Goal: Information Seeking & Learning: Find specific page/section

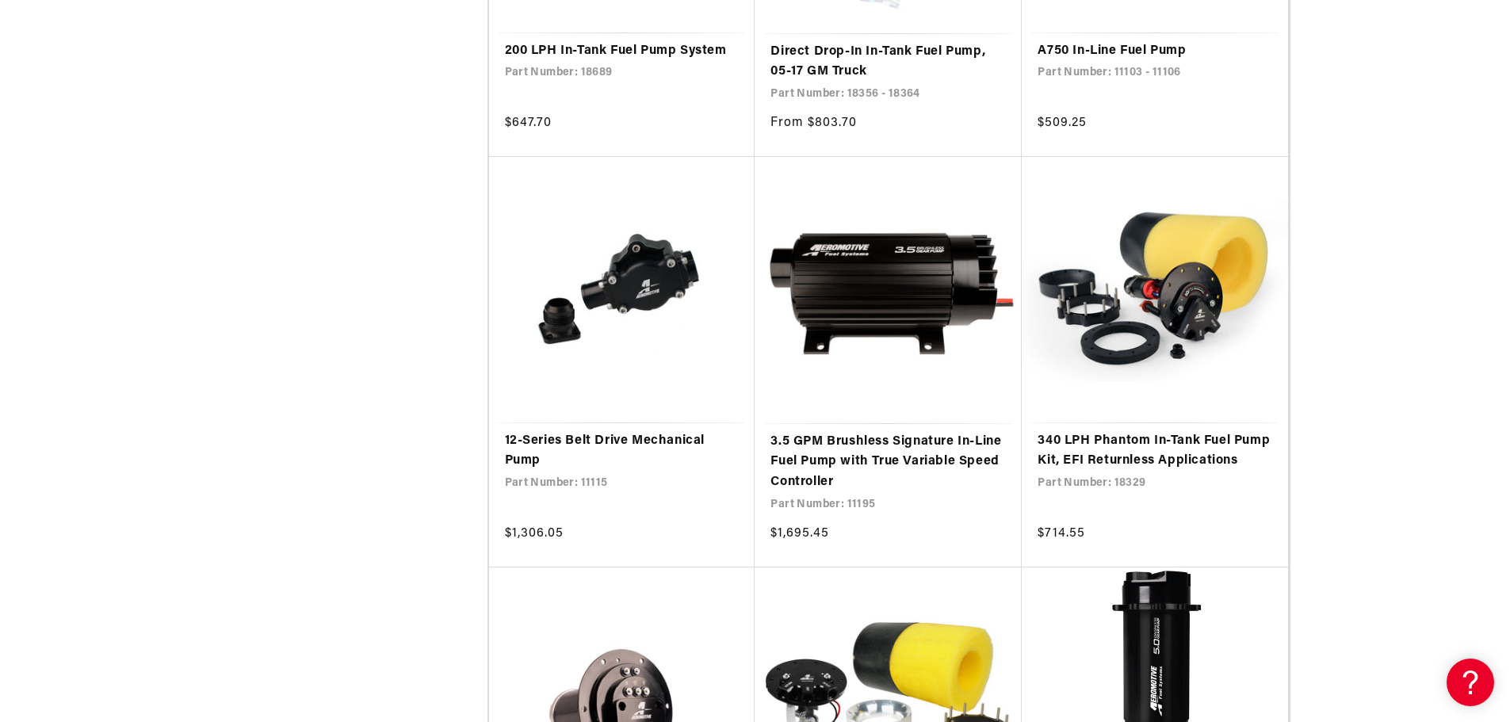
scroll to position [2695, 0]
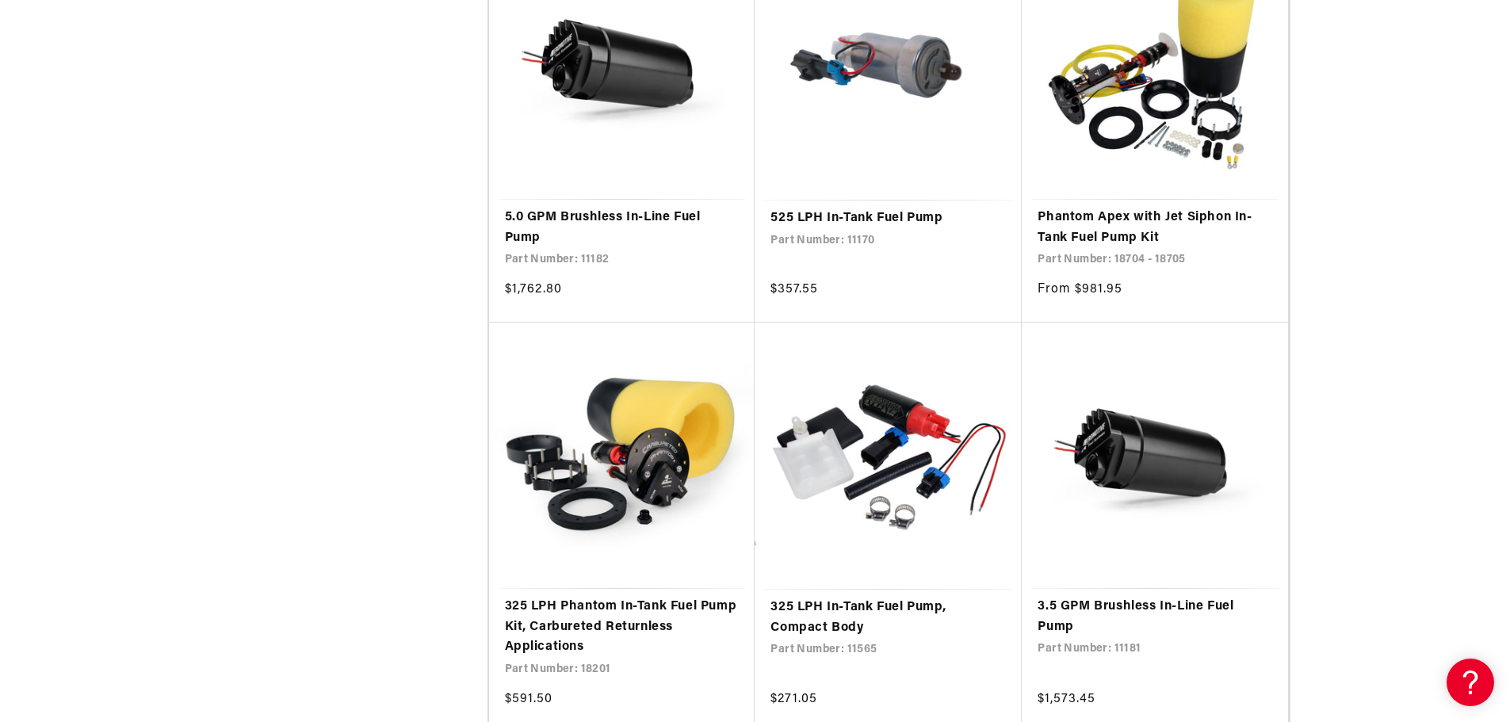
scroll to position [5390, 0]
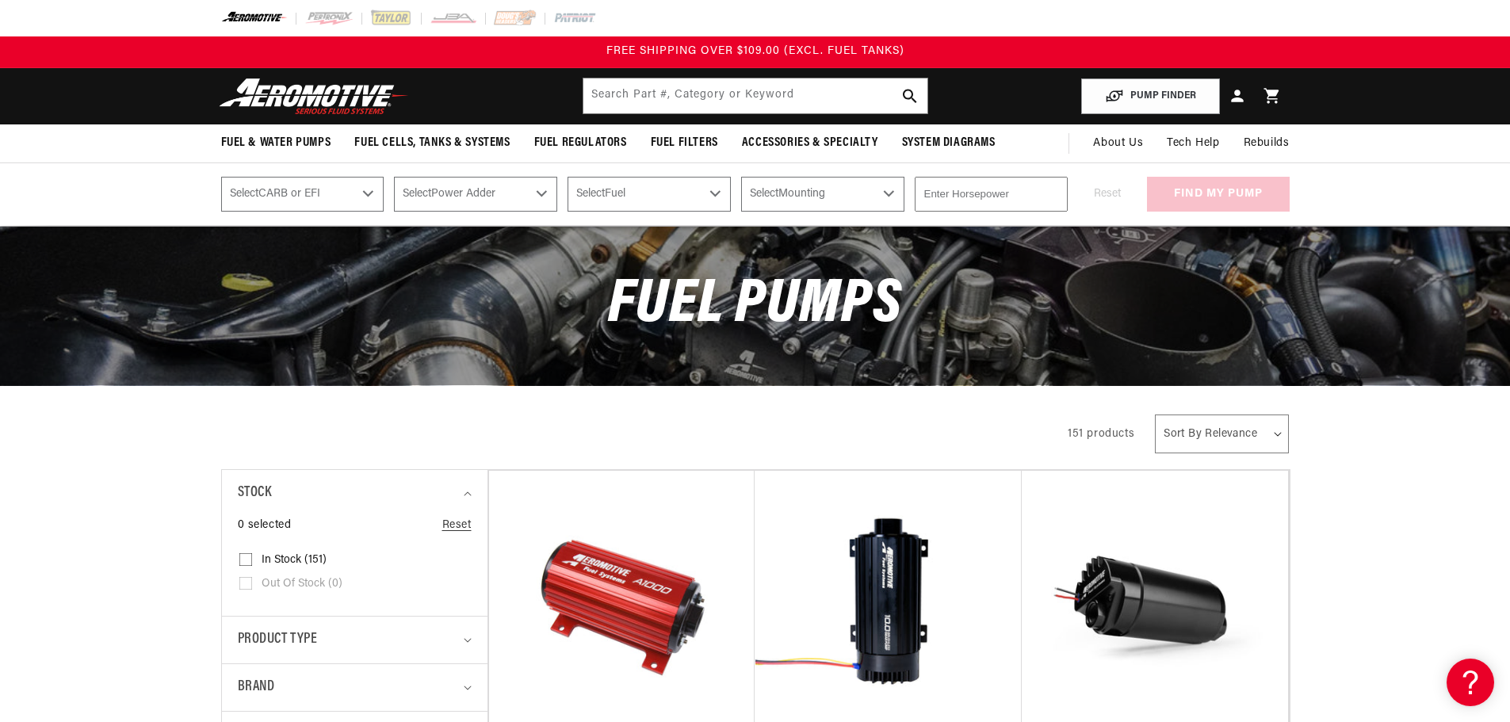
click at [365, 194] on select "Select CARB or EFI Carbureted Fuel Injected" at bounding box center [302, 194] width 163 height 35
select select "Fuel-Injected"
click at [221, 177] on select "Select CARB or EFI Carbureted Fuel Injected" at bounding box center [302, 194] width 163 height 35
select select "Fuel-Injected"
click at [518, 191] on select "Select Power Adder No - Naturally Aspirated Yes - Forced Induction" at bounding box center [475, 194] width 163 height 35
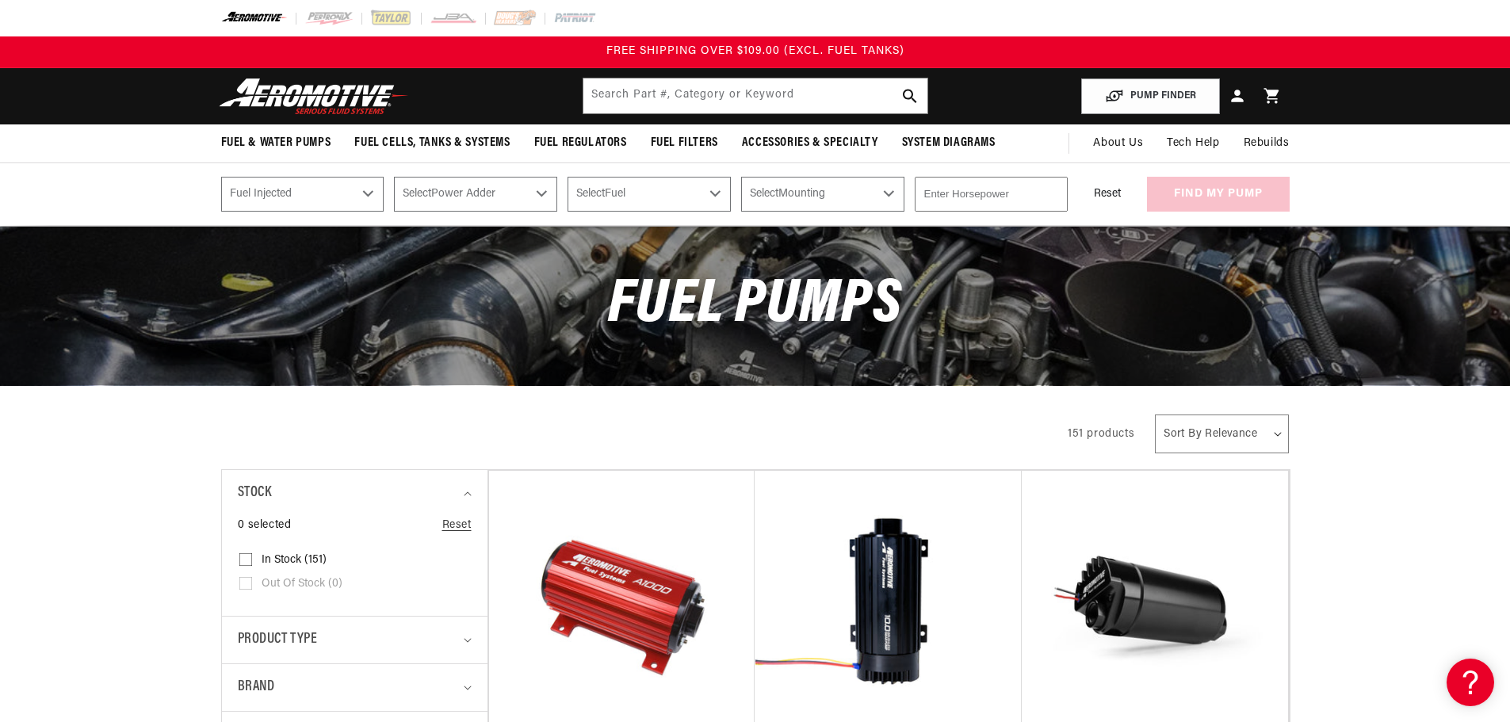
select select "Yes-Forced-Induction"
click at [394, 177] on select "Select Power Adder No - Naturally Aspirated Yes - Forced Induction" at bounding box center [475, 194] width 163 height 35
select select "Yes-Forced-Induction"
click at [671, 189] on select "Select Fuel E85 Gas" at bounding box center [649, 194] width 163 height 35
select select "Gas"
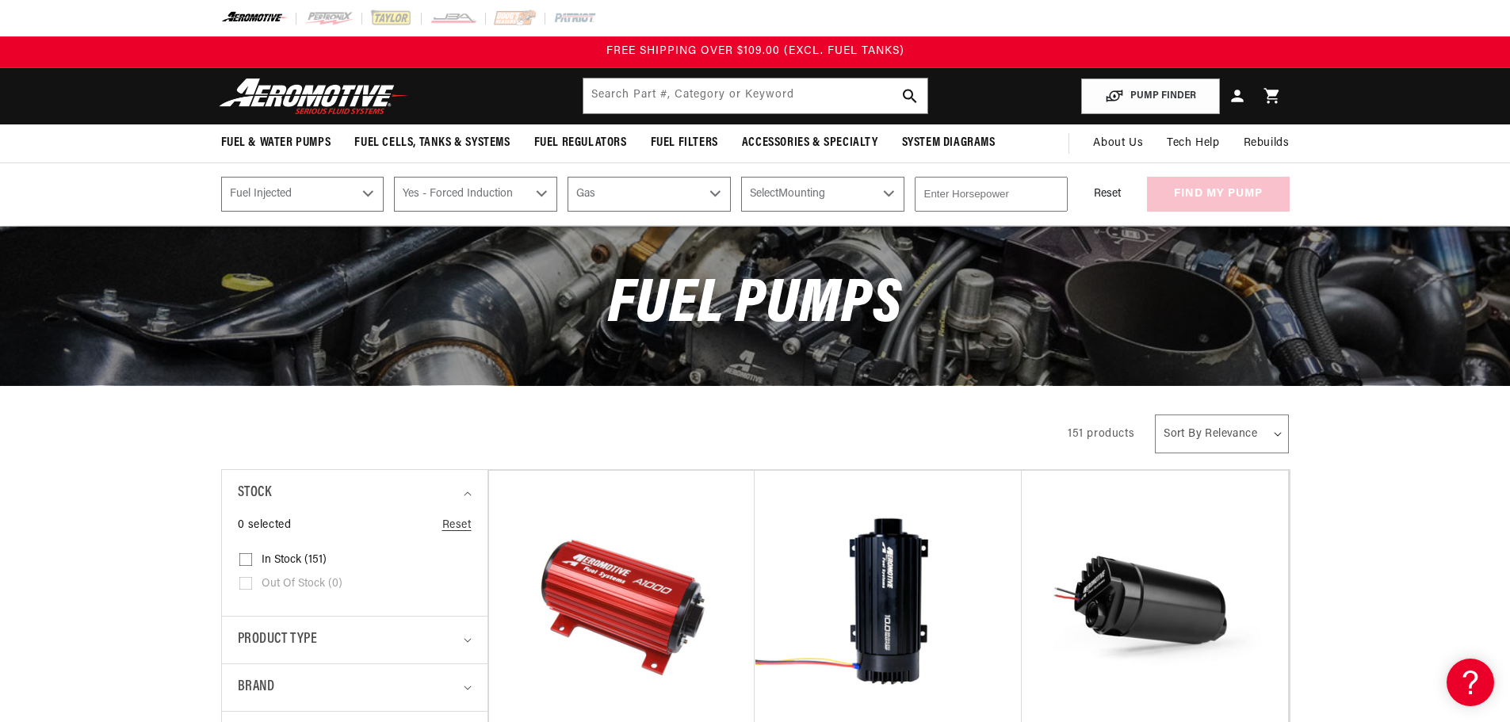
click at [568, 177] on select "Select Fuel E85 Gas" at bounding box center [649, 194] width 163 height 35
select select "Gas"
click at [835, 194] on select "Select Mounting External In-Tank" at bounding box center [822, 194] width 163 height 35
select select "External"
click at [741, 177] on select "Select Mounting External In-Tank" at bounding box center [822, 194] width 163 height 35
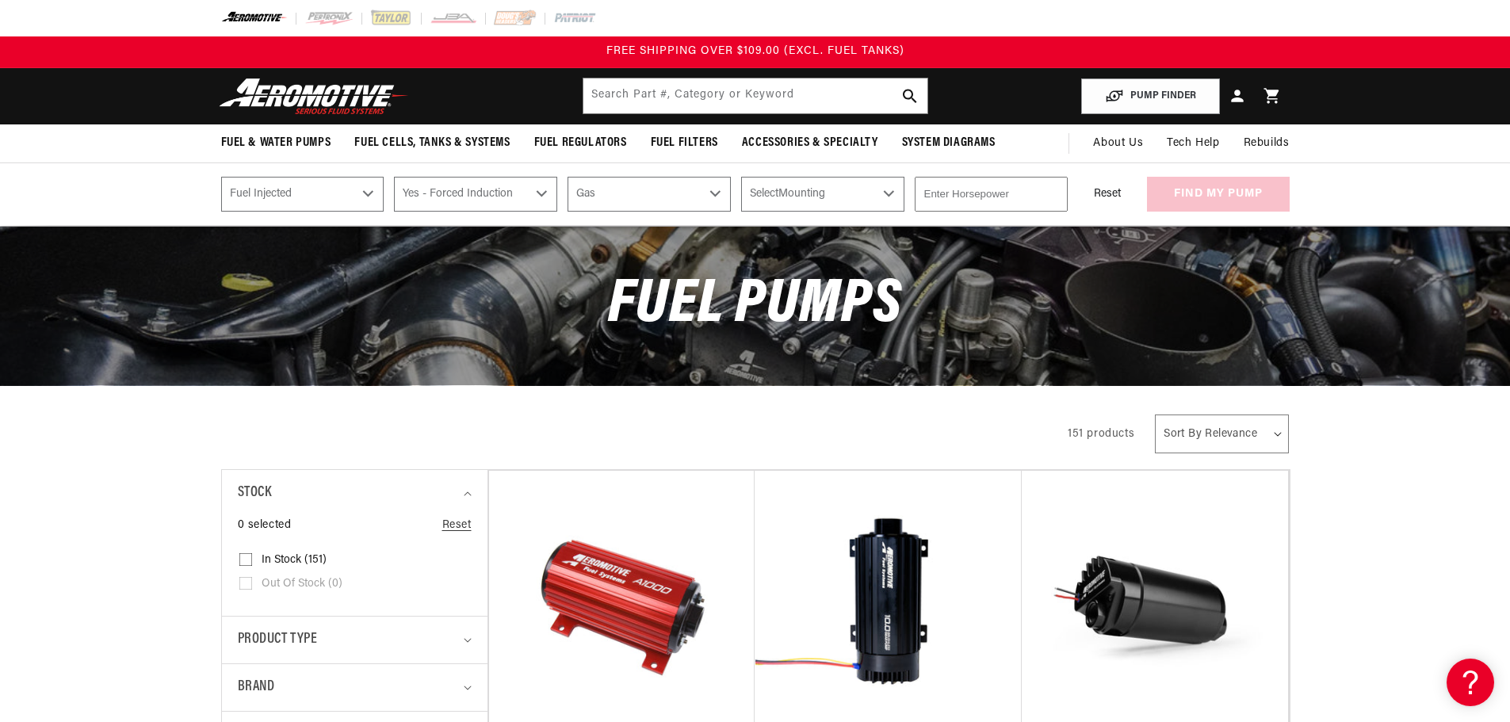
select select "External"
click at [948, 193] on input "number" at bounding box center [991, 194] width 153 height 35
click at [1179, 201] on div "Reset find my pump" at bounding box center [1184, 194] width 212 height 35
click at [1211, 201] on button "find my pump" at bounding box center [1218, 195] width 143 height 36
drag, startPoint x: 977, startPoint y: 200, endPoint x: 816, endPoint y: 214, distance: 162.3
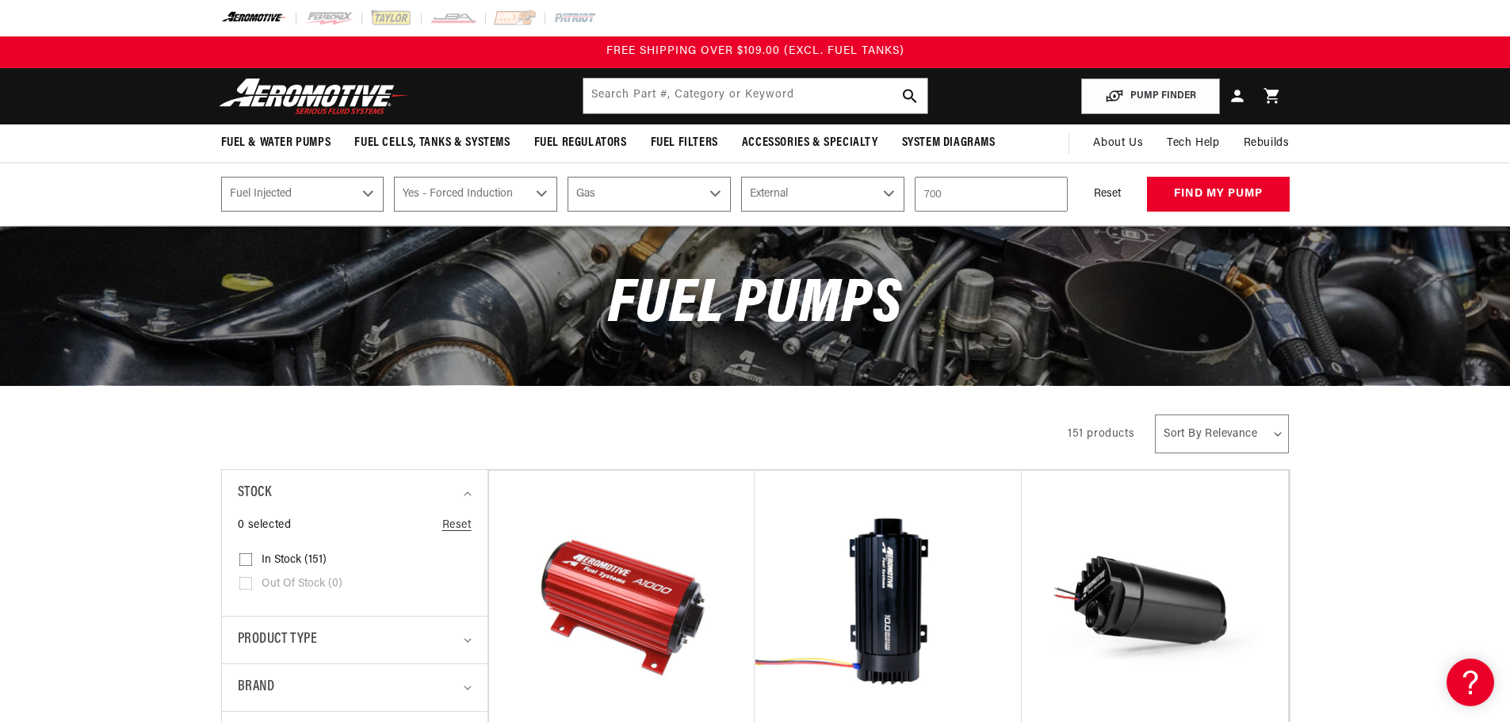
click at [816, 214] on div "PUMP FINDER Select CARB or EFI Carbureted Fuel Injected Select Power Adder No -…" at bounding box center [755, 194] width 1510 height 63
type input "600"
click at [1216, 187] on button "find my pump" at bounding box center [1218, 195] width 143 height 36
click at [857, 191] on select "Select Mounting External" at bounding box center [822, 194] width 163 height 35
click at [741, 177] on select "Select Mounting External" at bounding box center [822, 194] width 163 height 35
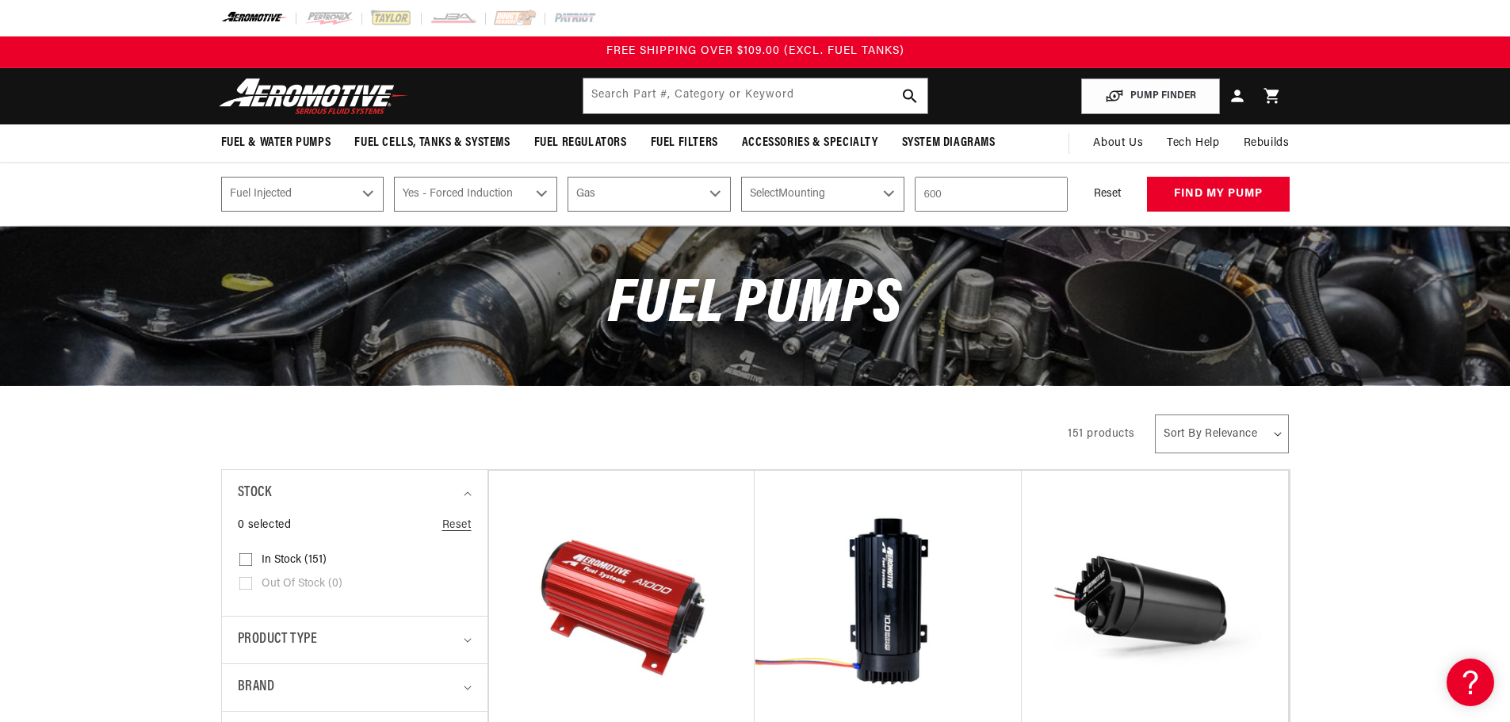
select select "External"
click at [840, 198] on select "Select Mounting External In-Tank" at bounding box center [822, 194] width 163 height 35
select select "In-Tank"
click at [741, 177] on select "Select Mounting External In-Tank" at bounding box center [822, 194] width 163 height 35
select select "In-Tank"
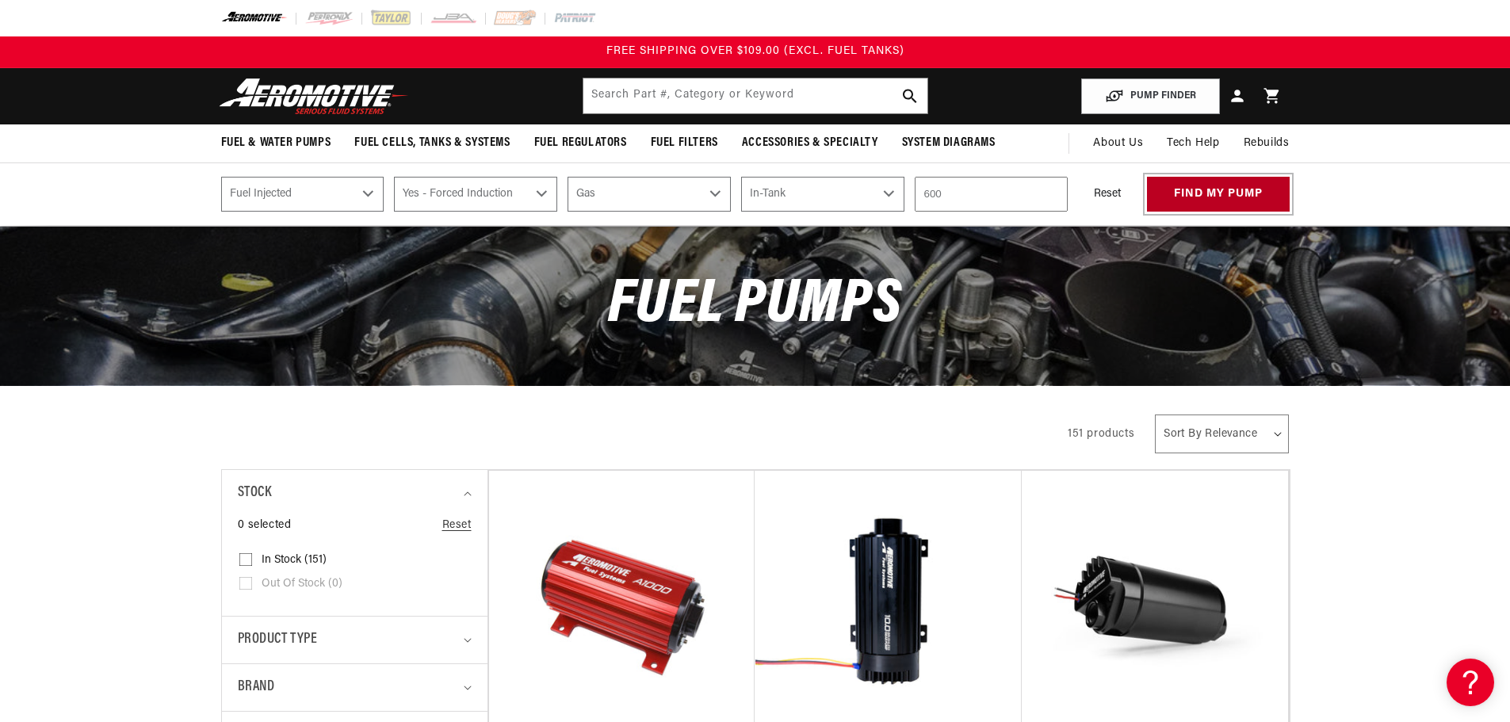
click at [1211, 202] on button "find my pump" at bounding box center [1218, 195] width 143 height 36
drag, startPoint x: 943, startPoint y: 192, endPoint x: 904, endPoint y: 193, distance: 38.1
click at [904, 194] on div "Select CARB or EFI Carbureted Fuel Injected Select Power Adder No - Naturally A…" at bounding box center [756, 194] width 1148 height 35
type input "800"
click at [1199, 189] on button "find my pump" at bounding box center [1218, 195] width 143 height 36
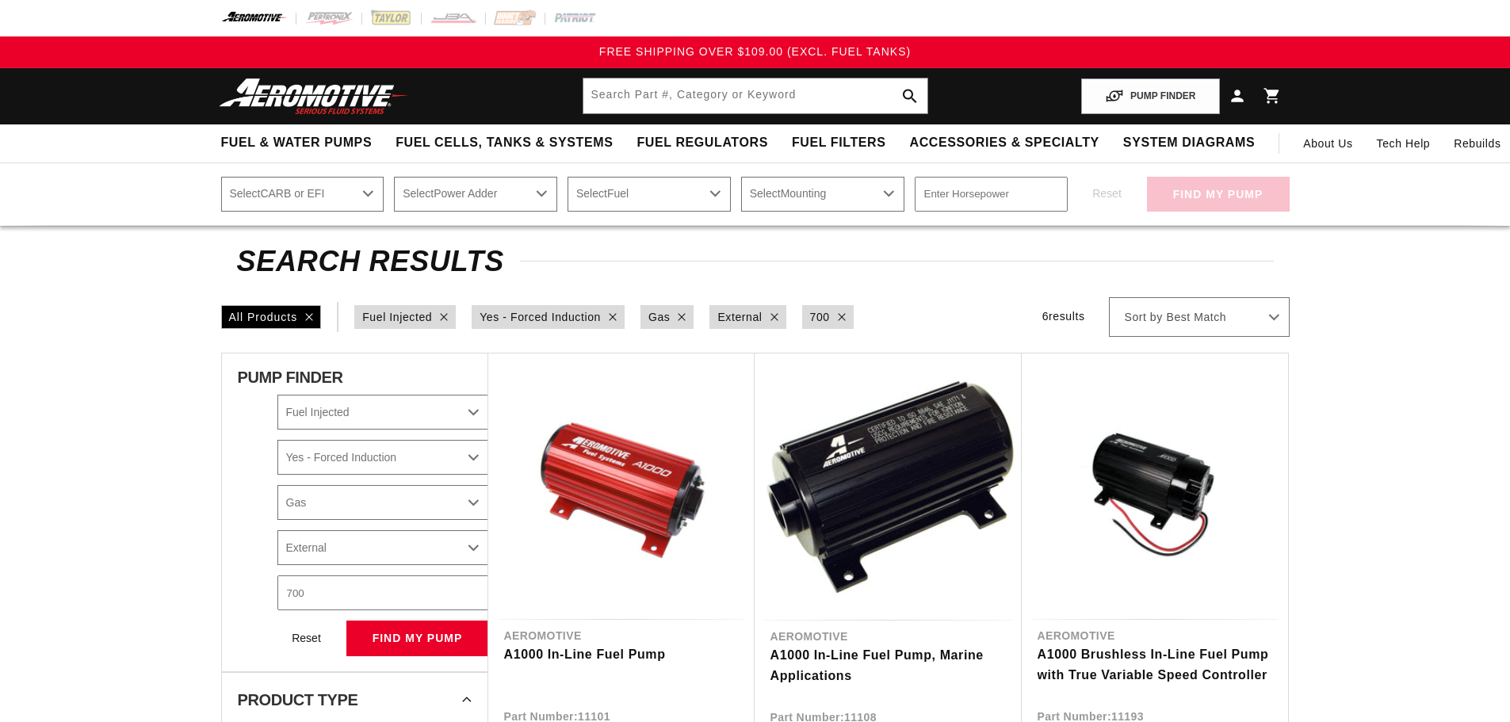
select select "Fuel-Injected"
select select "Yes-Forced-Induction"
select select "Gas"
select select "External"
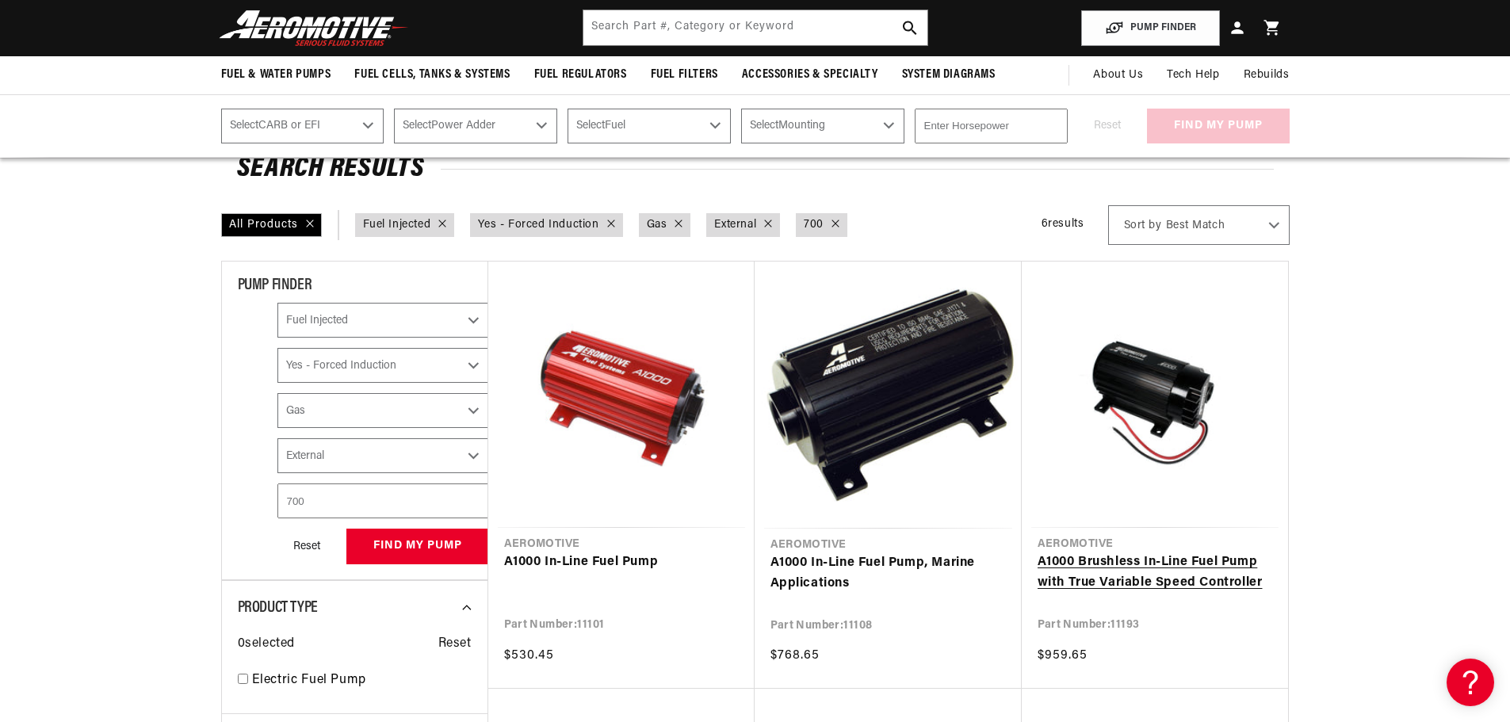
scroll to position [79, 0]
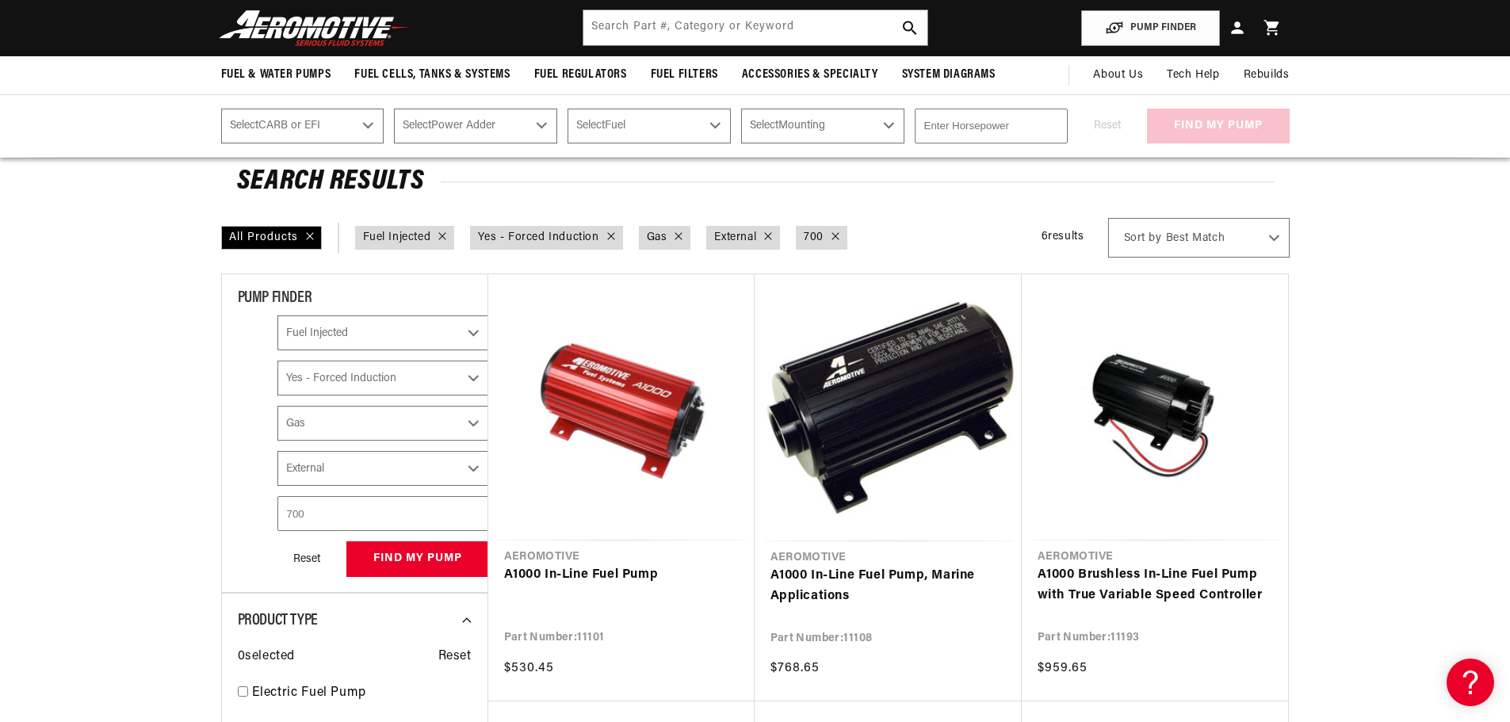
click at [361, 124] on select "Select CARB or EFI Carbureted Fuel Injected" at bounding box center [302, 126] width 163 height 35
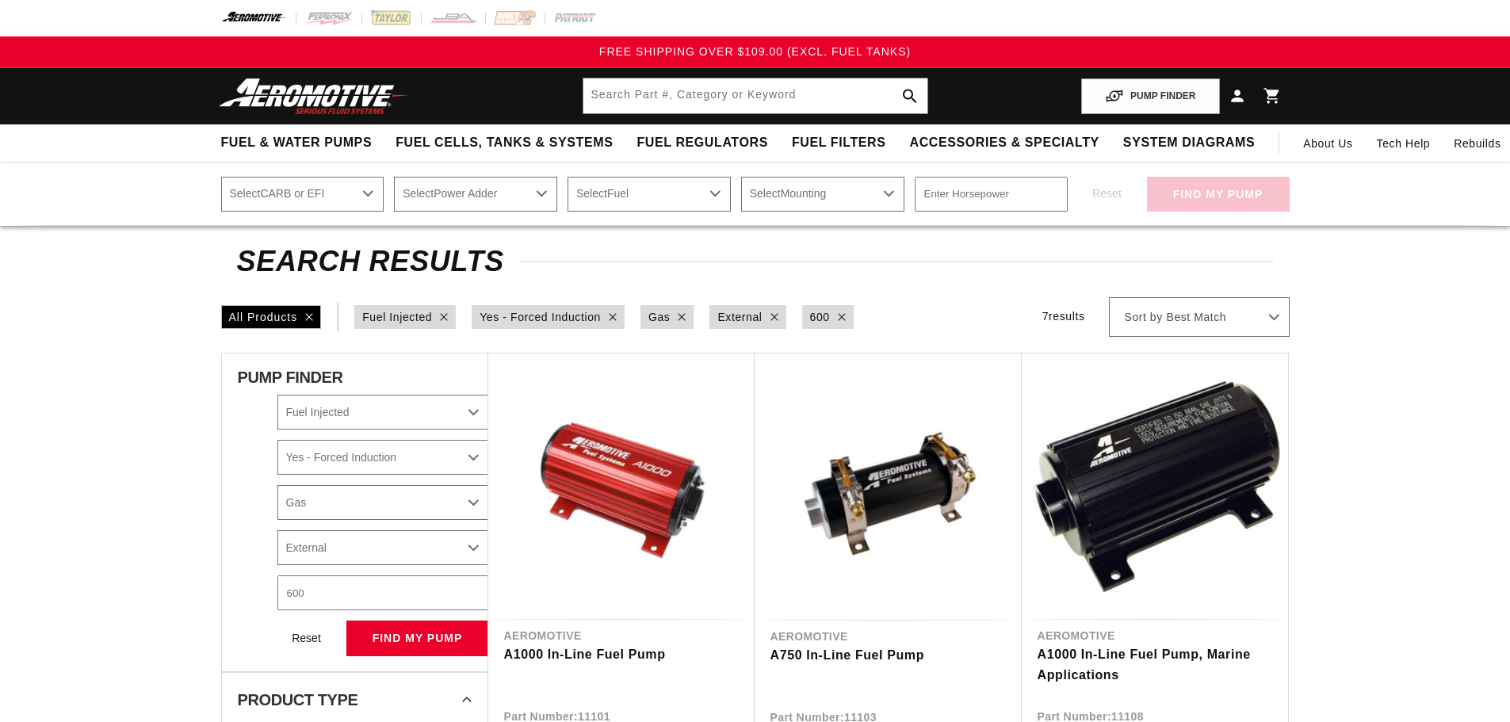
select select "Fuel-Injected"
select select "Yes-Forced-Induction"
select select "Gas"
select select "External"
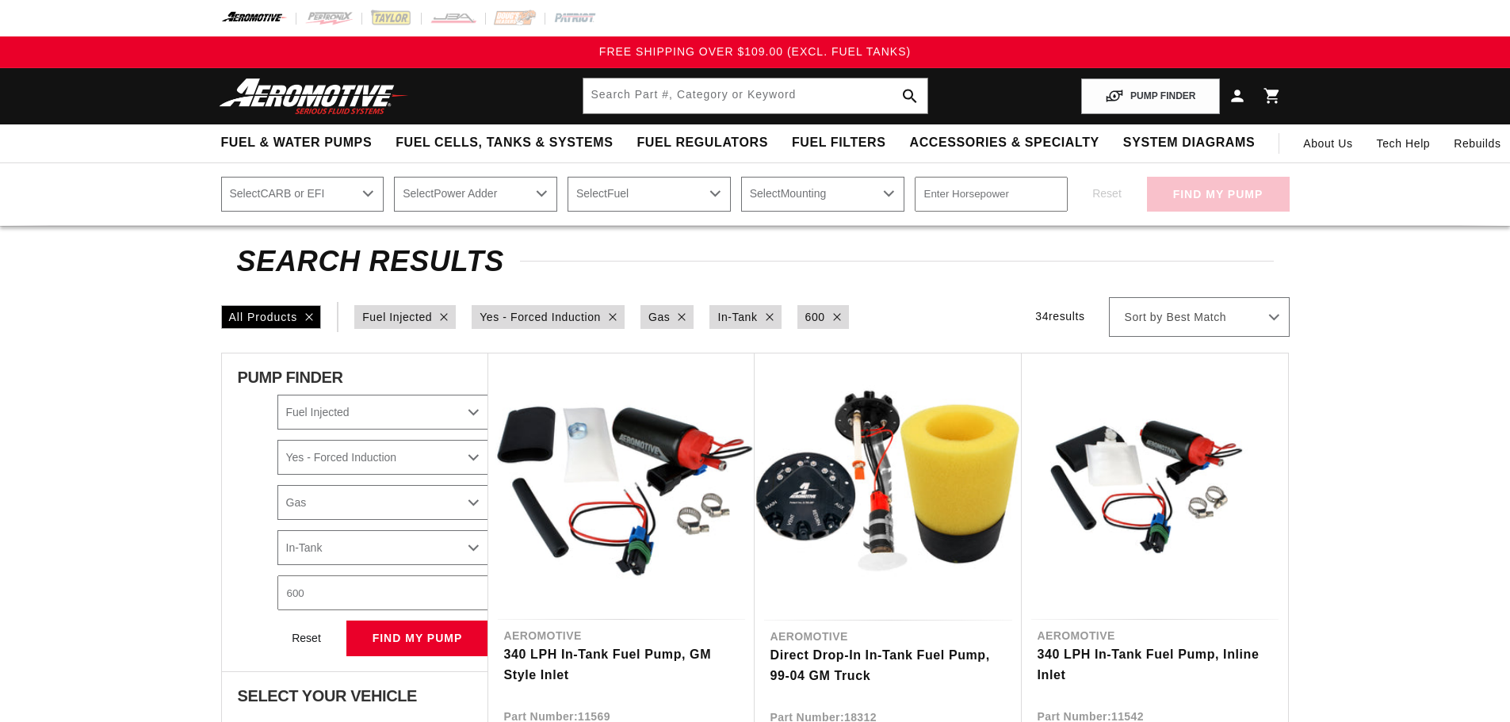
select select "Fuel-Injected"
select select "Yes-Forced-Induction"
select select "Gas"
select select "In-Tank"
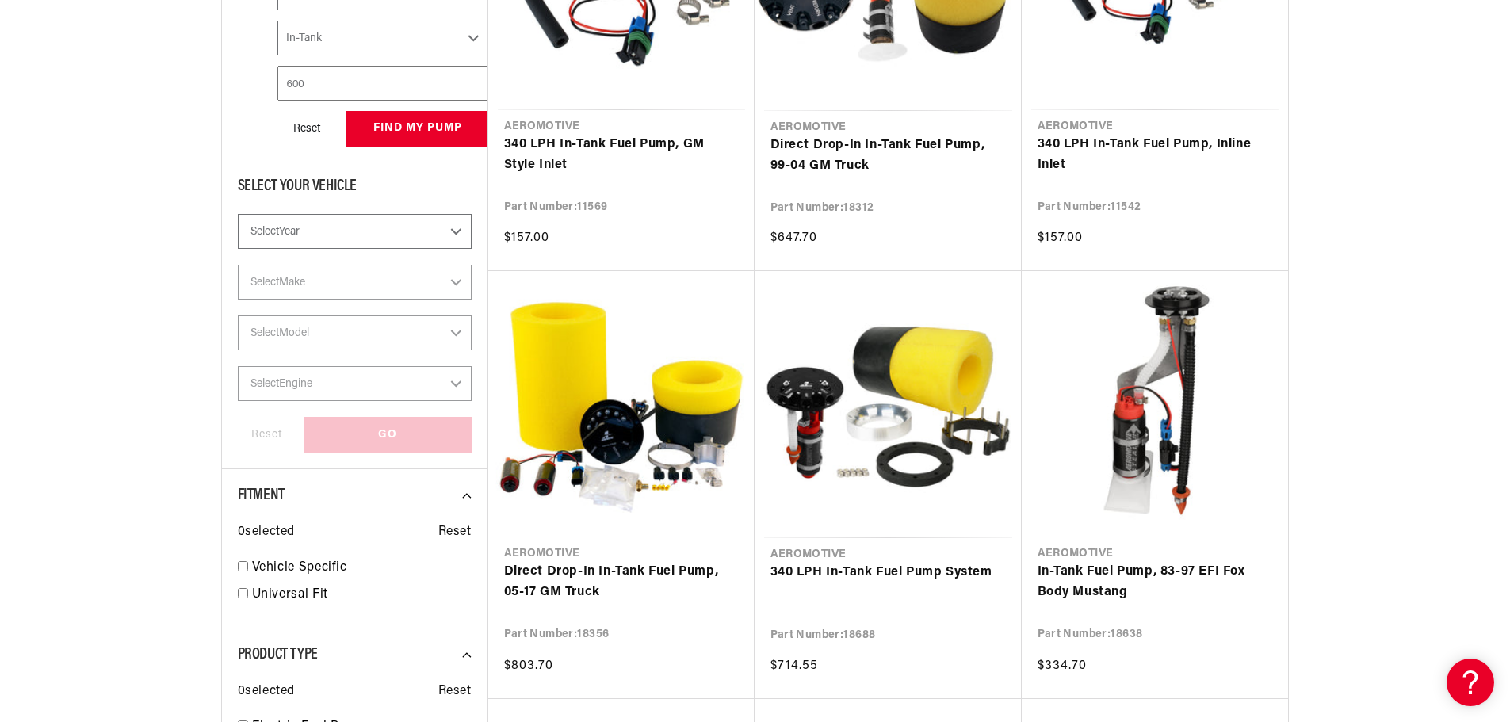
scroll to position [634, 0]
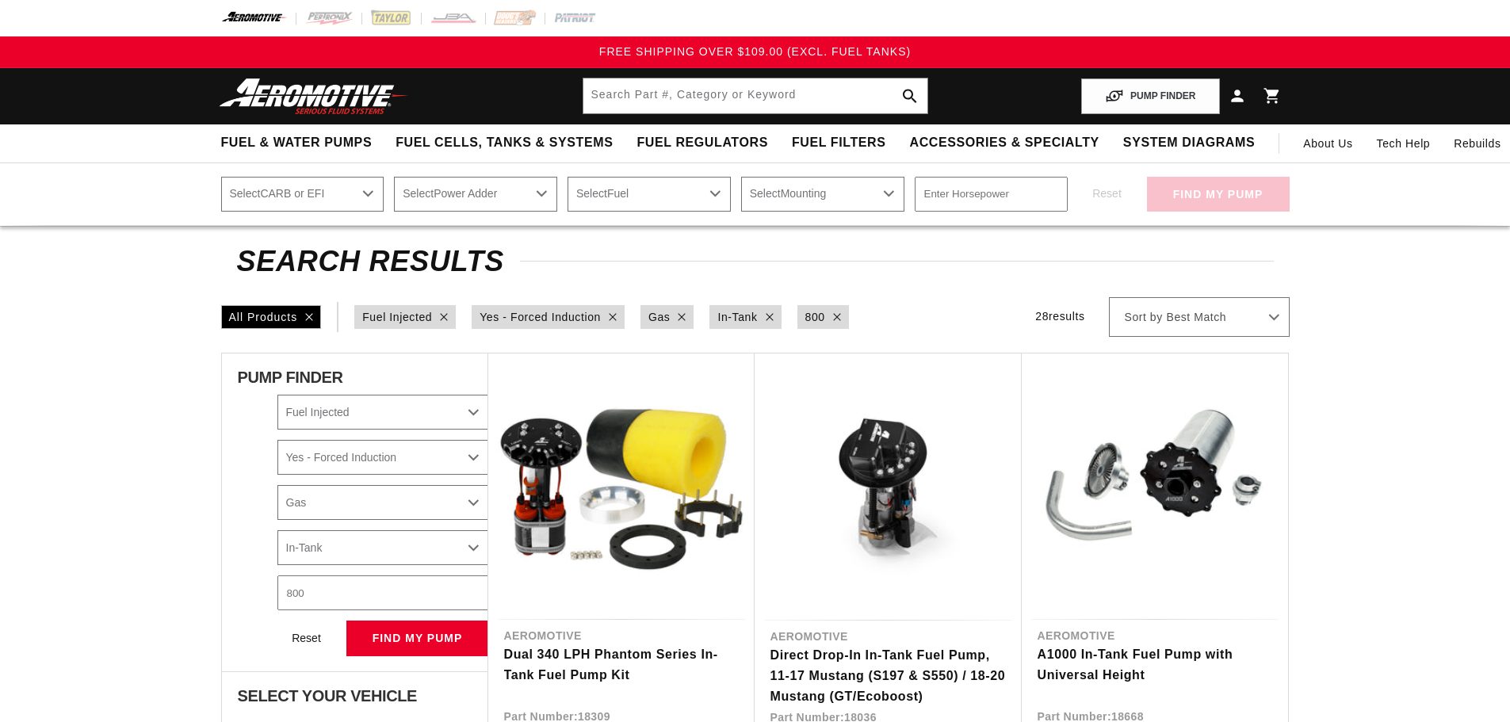
select select "Fuel-Injected"
select select "Yes-Forced-Induction"
select select "Gas"
select select "In-Tank"
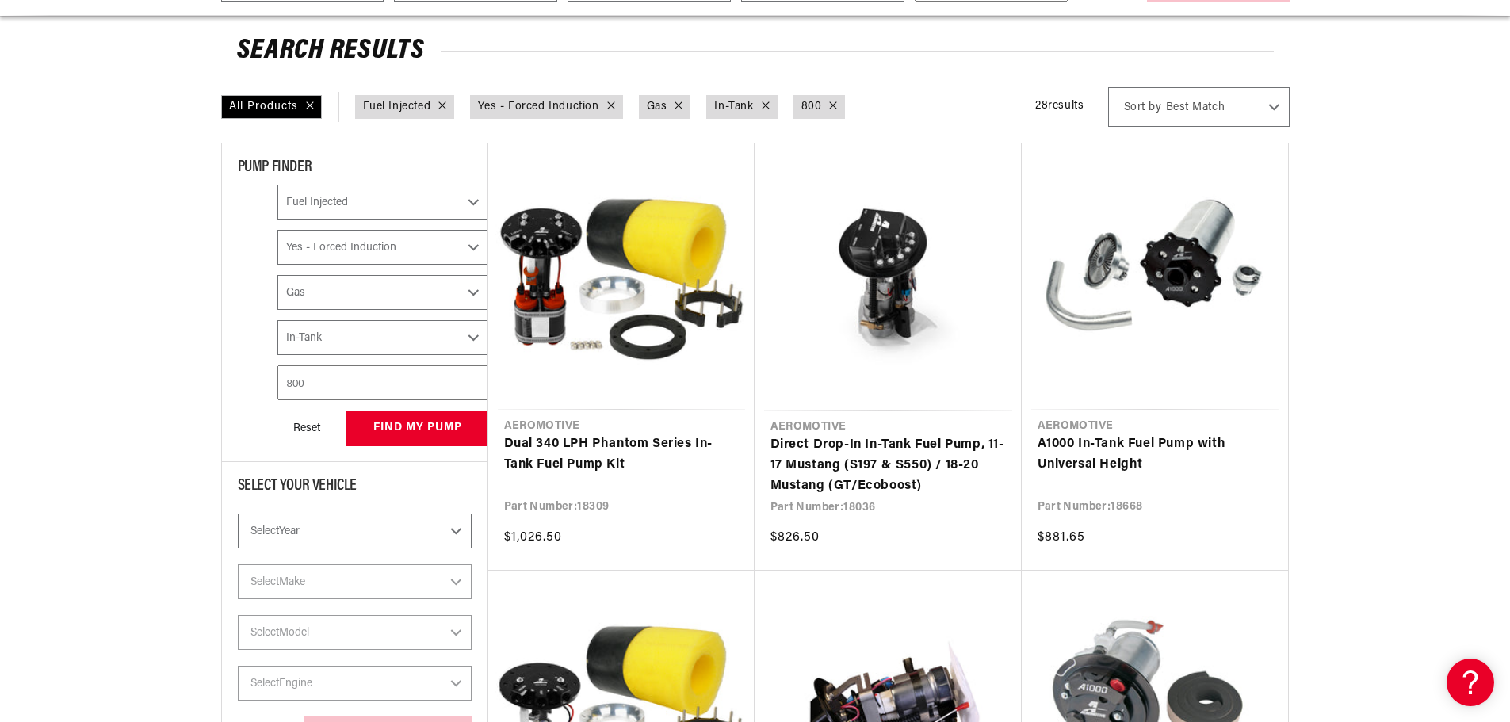
scroll to position [238, 0]
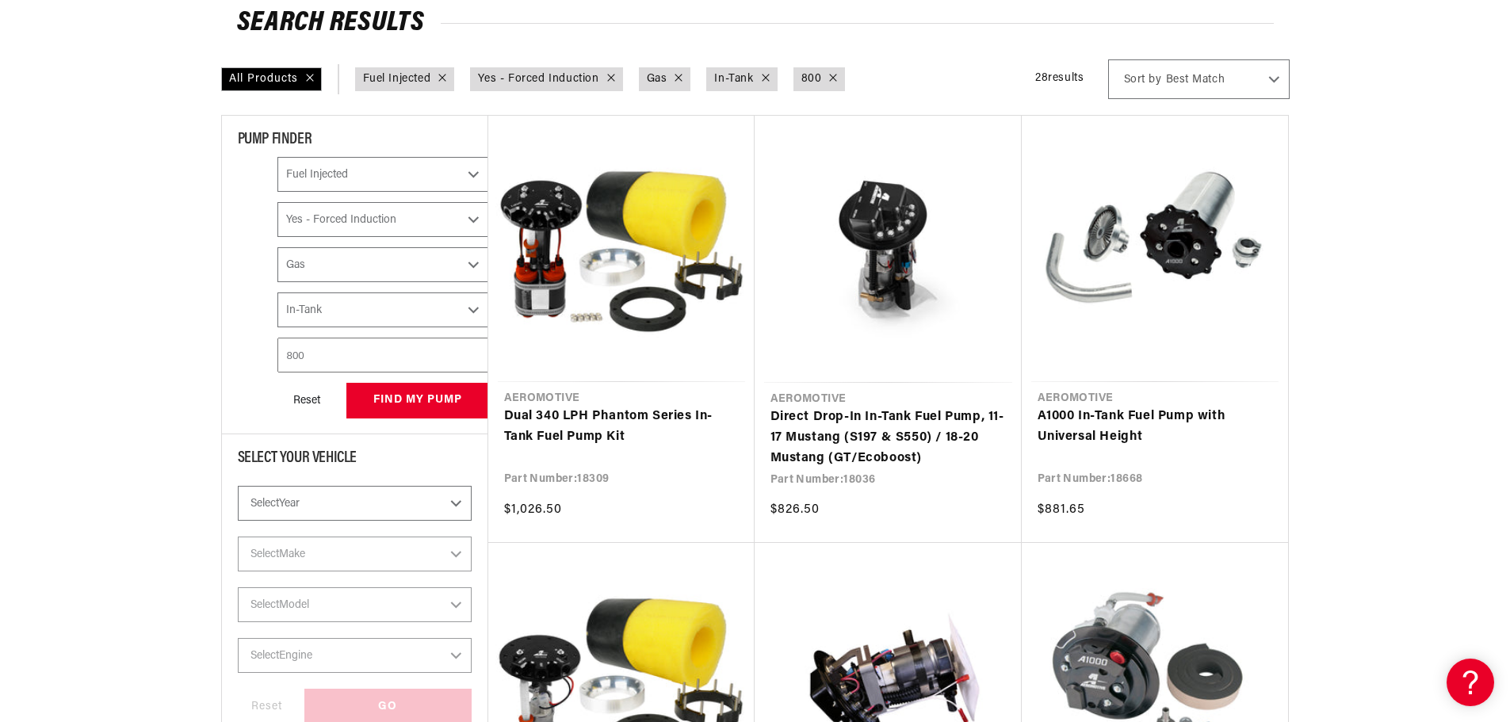
click at [330, 509] on select "Select Year [DATE] 2022 2021 2020 2019 2018 2017 2016 2015 2014 2013 2012 2011 …" at bounding box center [355, 503] width 234 height 35
select select "2023"
click at [238, 486] on select "Select Year [DATE] 2022 2021 2020 2019 2018 2017 2016 2015 2014 2013 2012 2011 …" at bounding box center [355, 503] width 234 height 35
select select "2023"
select select "Fuel-Injected"
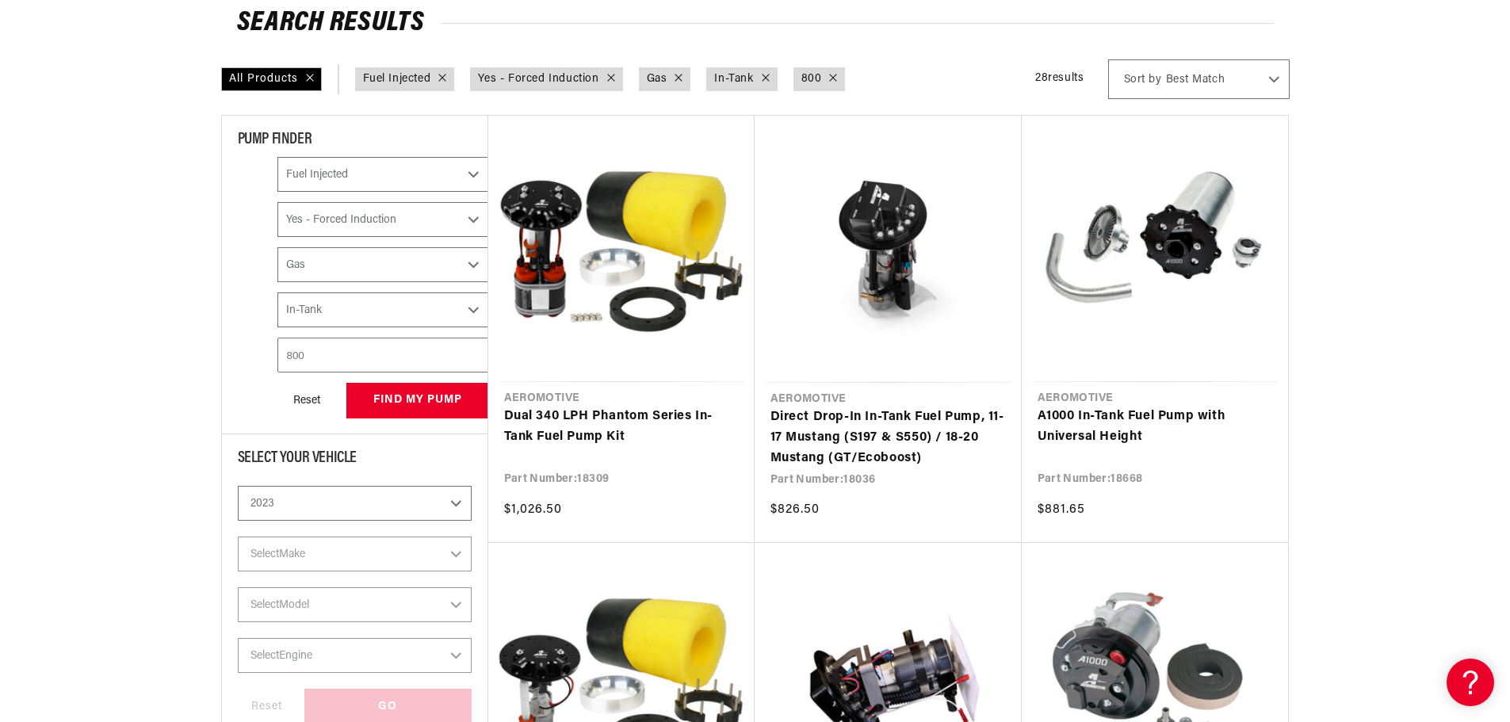
select select "Yes-Forced-Induction"
select select "Gas"
select select "In-Tank"
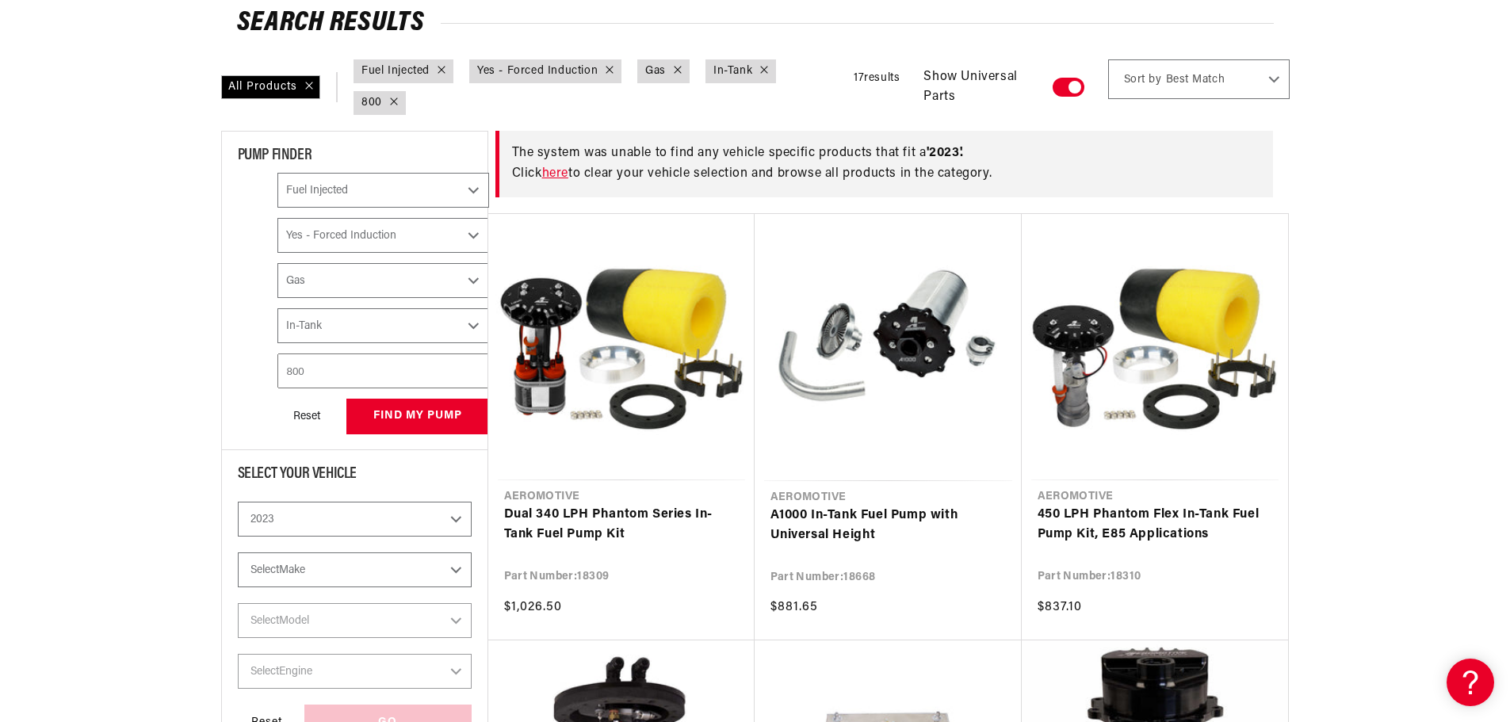
click at [333, 568] on select "Select Make Ford" at bounding box center [355, 570] width 234 height 35
click at [373, 514] on select "2023 2022 2021 2020 2019 2018 2017 2016 2015 2014 2013 2012 2011 2010 2009 2008…" at bounding box center [355, 519] width 234 height 35
click at [238, 502] on select "2023 2022 2021 2020 2019 2018 2017 2016 2015 2014 2013 2012 2011 2010 2009 2008…" at bounding box center [355, 519] width 234 height 35
select select "2022"
select select "Fuel-Injected"
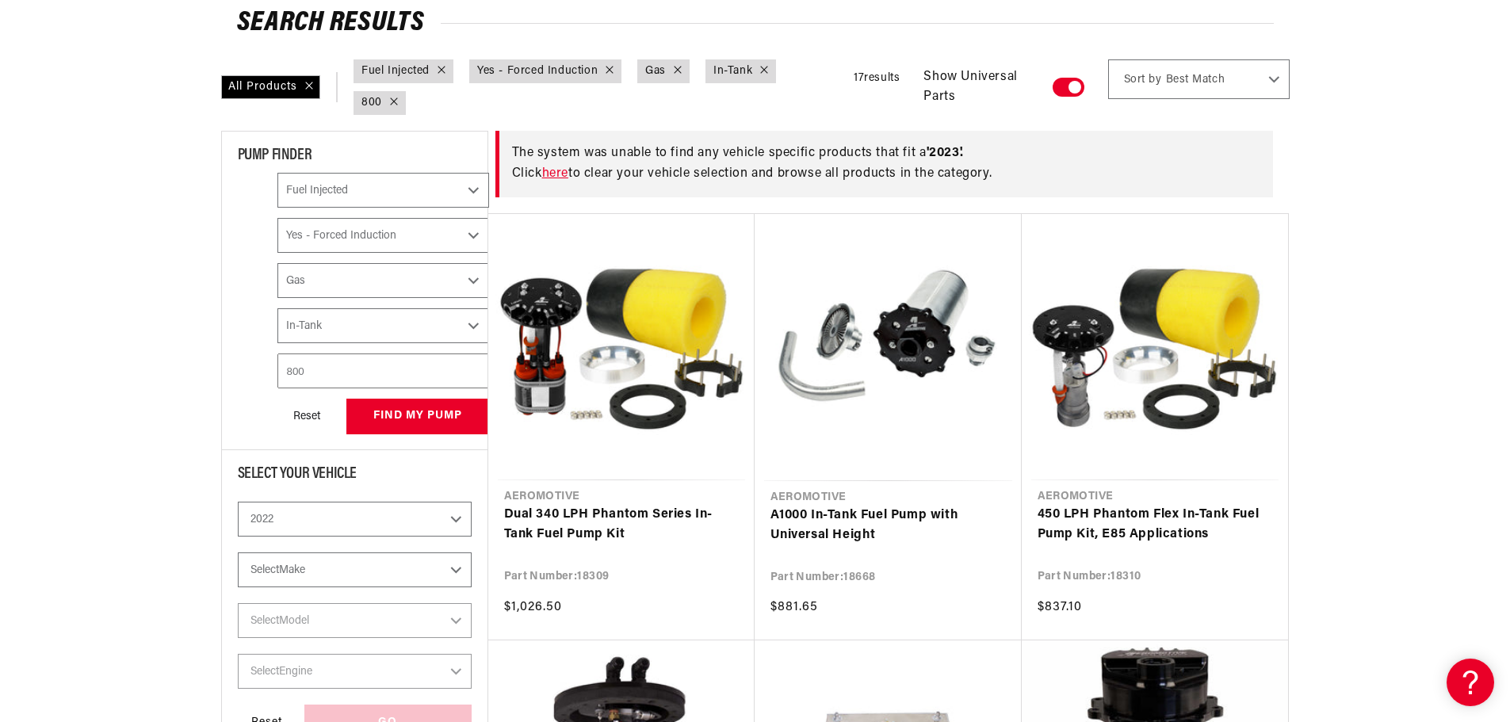
select select "Yes-Forced-Induction"
select select "Gas"
select select "In-Tank"
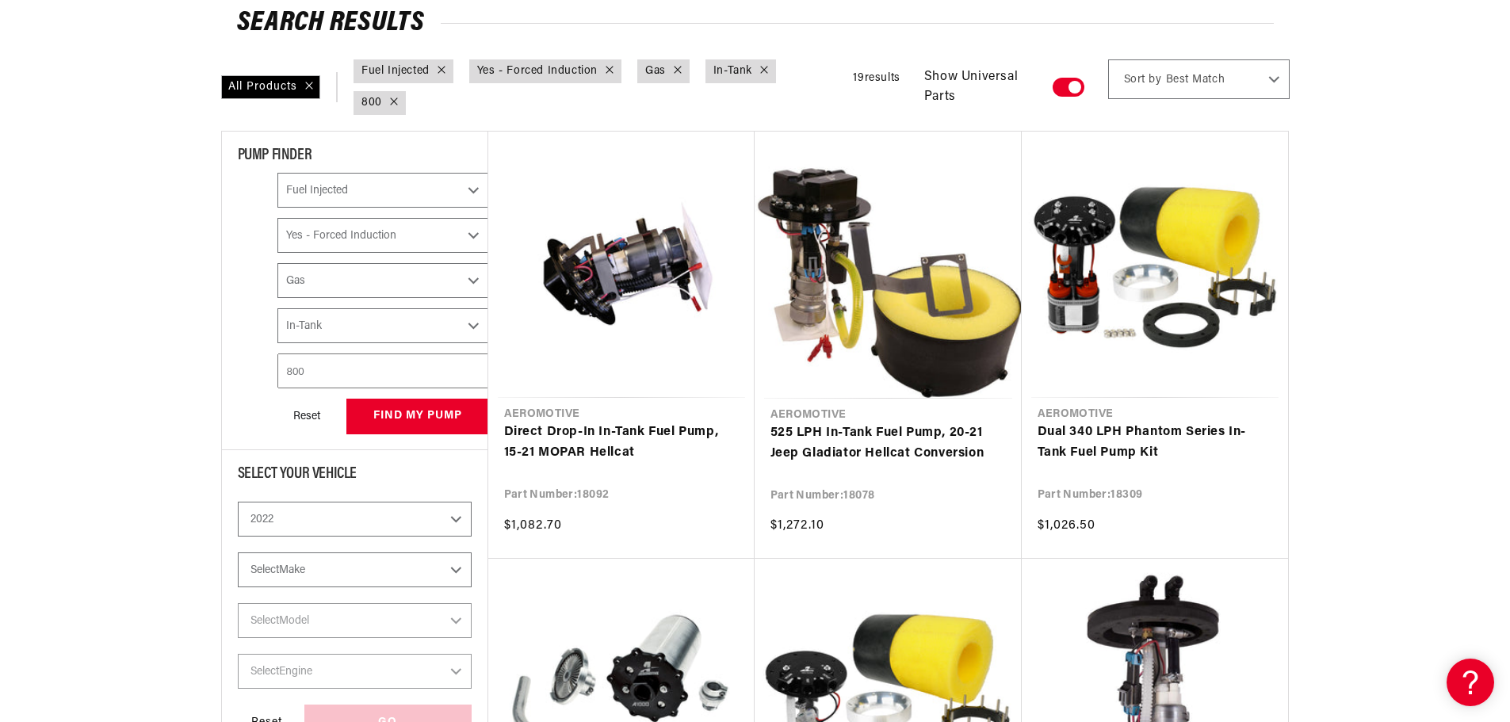
click at [335, 564] on select "Select Make Chevrolet Dodge Ford Jeep" at bounding box center [355, 570] width 234 height 35
select select "Chevrolet"
click at [238, 553] on select "Select Make Chevrolet Dodge Ford Jeep" at bounding box center [355, 570] width 234 height 35
select select "Chevrolet"
select select "Fuel-Injected"
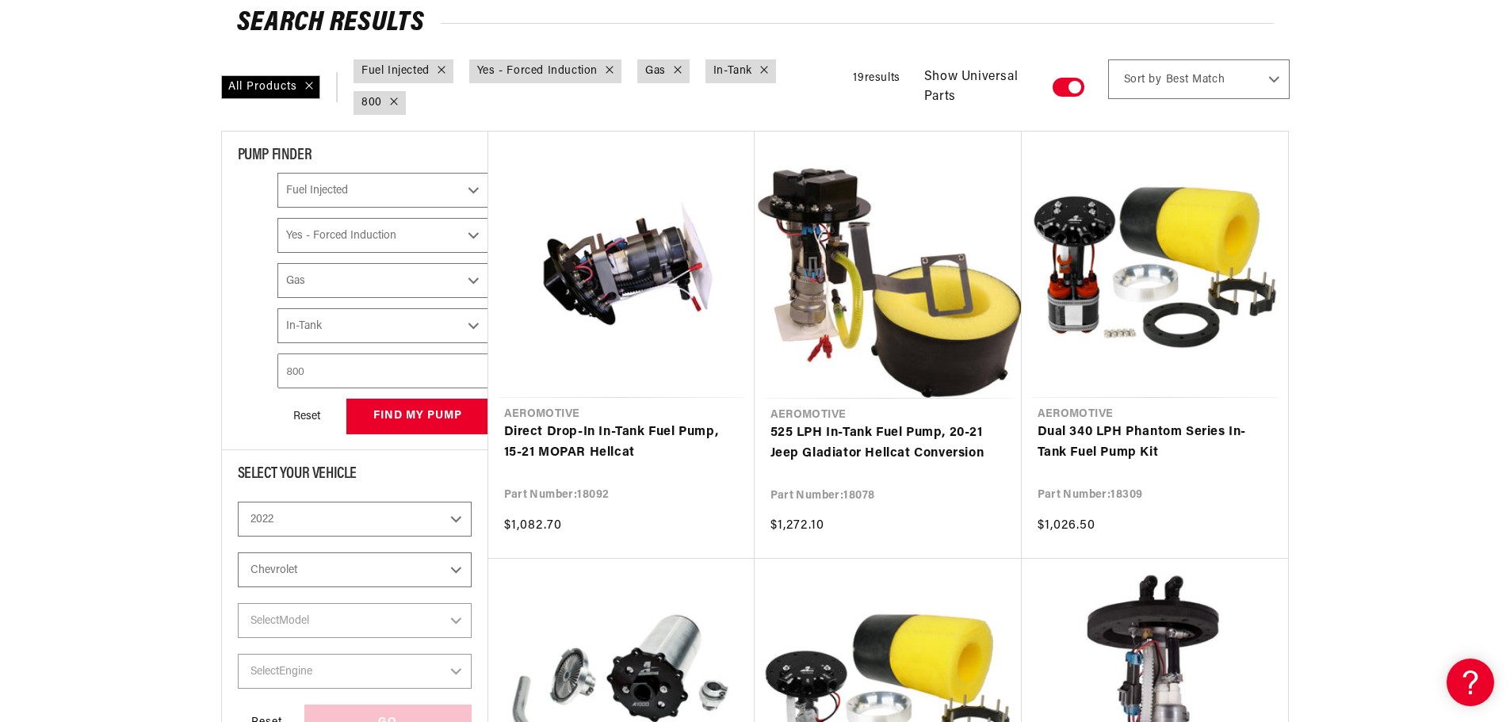
select select "Yes-Forced-Induction"
select select "Gas"
select select "In-Tank"
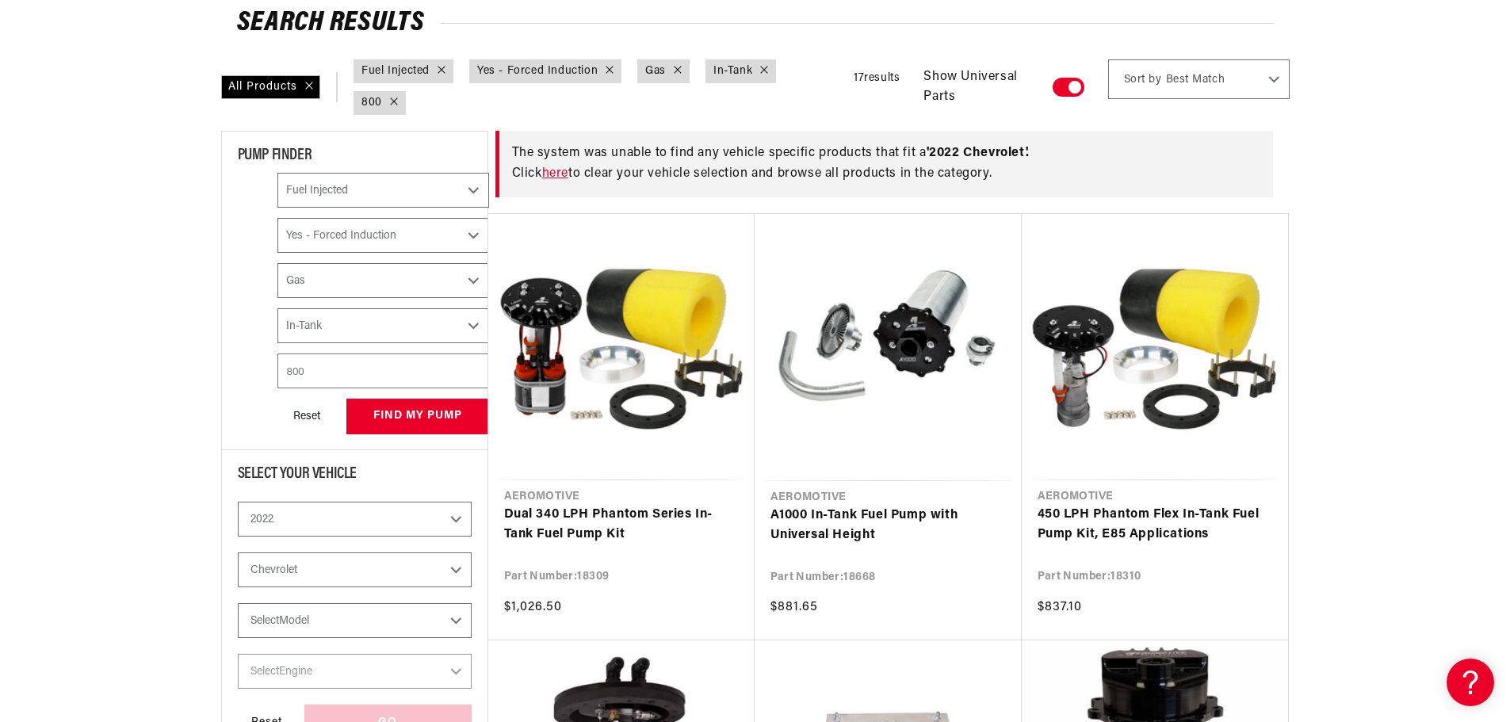
click at [330, 615] on select "Select Model [GEOGRAPHIC_DATA]" at bounding box center [355, 620] width 234 height 35
select select "Camaro"
click at [238, 603] on select "Select Model [GEOGRAPHIC_DATA]" at bounding box center [355, 620] width 234 height 35
select select "Camaro"
select select "Fuel-Injected"
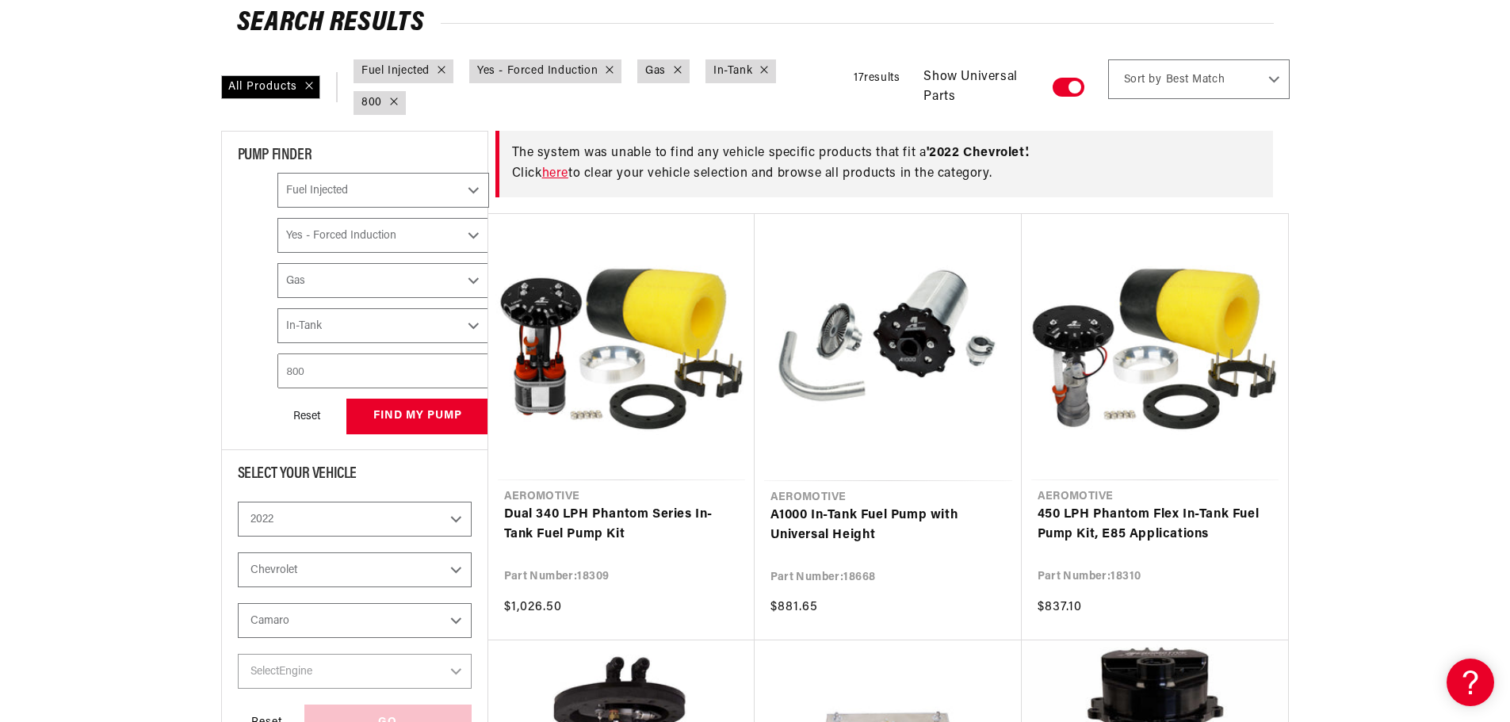
select select "Yes-Forced-Induction"
select select "Gas"
select select "In-Tank"
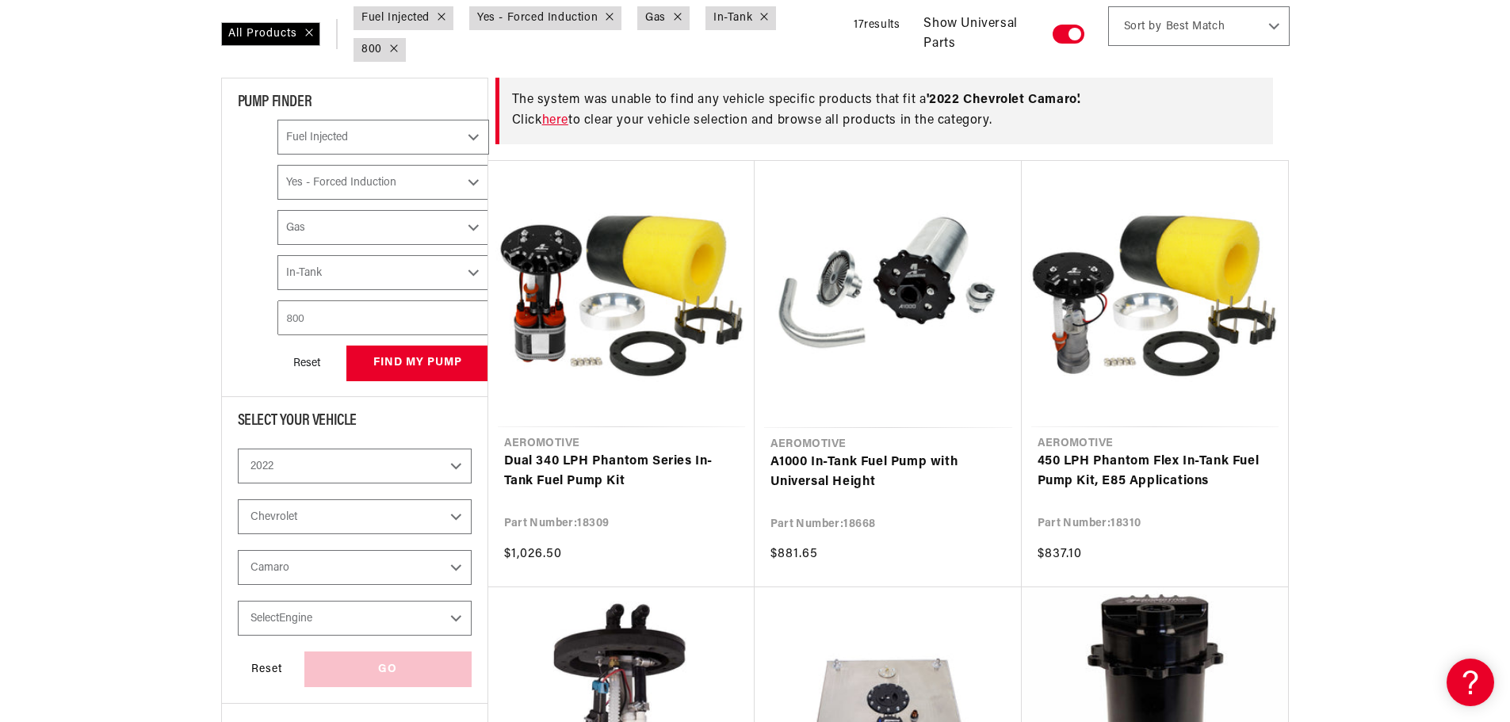
scroll to position [317, 0]
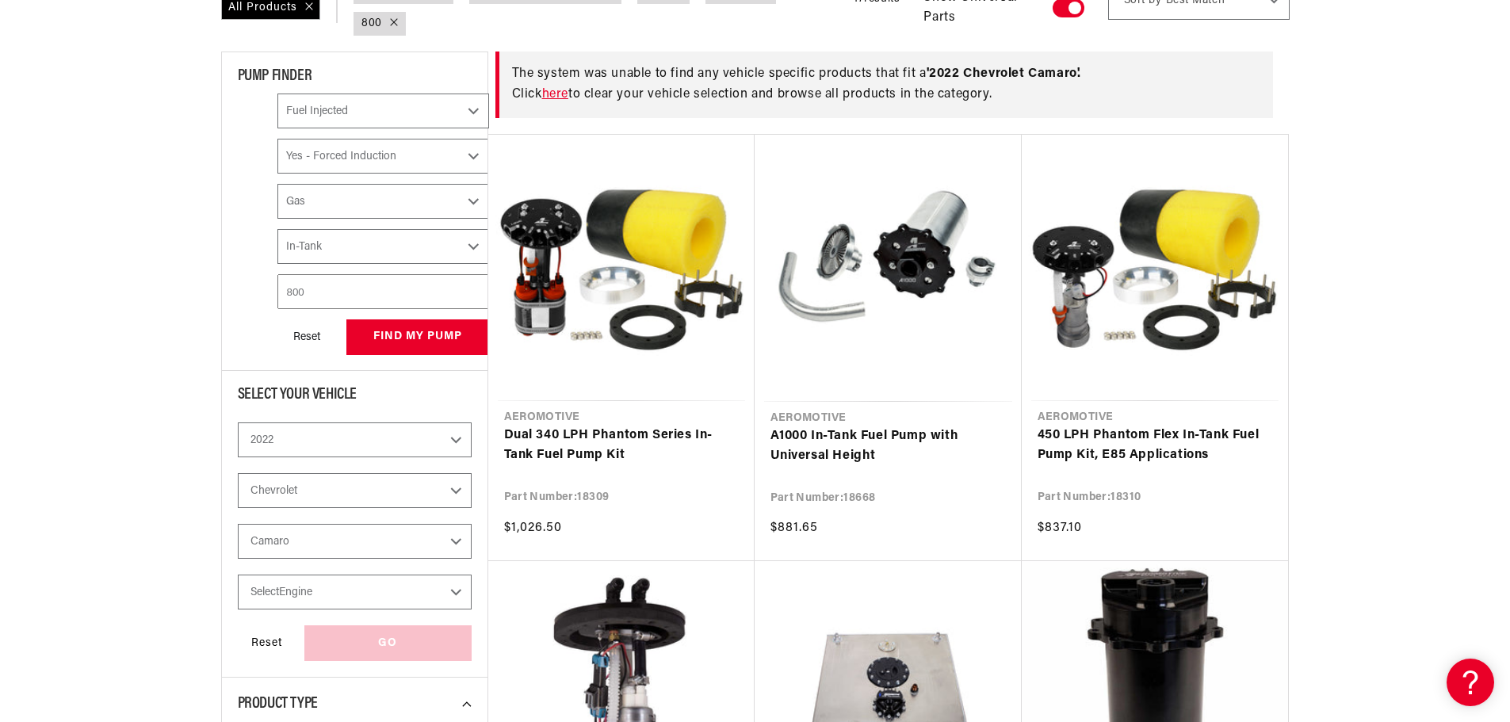
click at [329, 591] on select "Select Engine 2.0L 6.2L" at bounding box center [355, 592] width 234 height 35
select select "6.2L"
click at [238, 575] on select "Select Engine 2.0L 6.2L" at bounding box center [355, 592] width 234 height 35
select select "6.2L"
select select "CarbOrEFI"
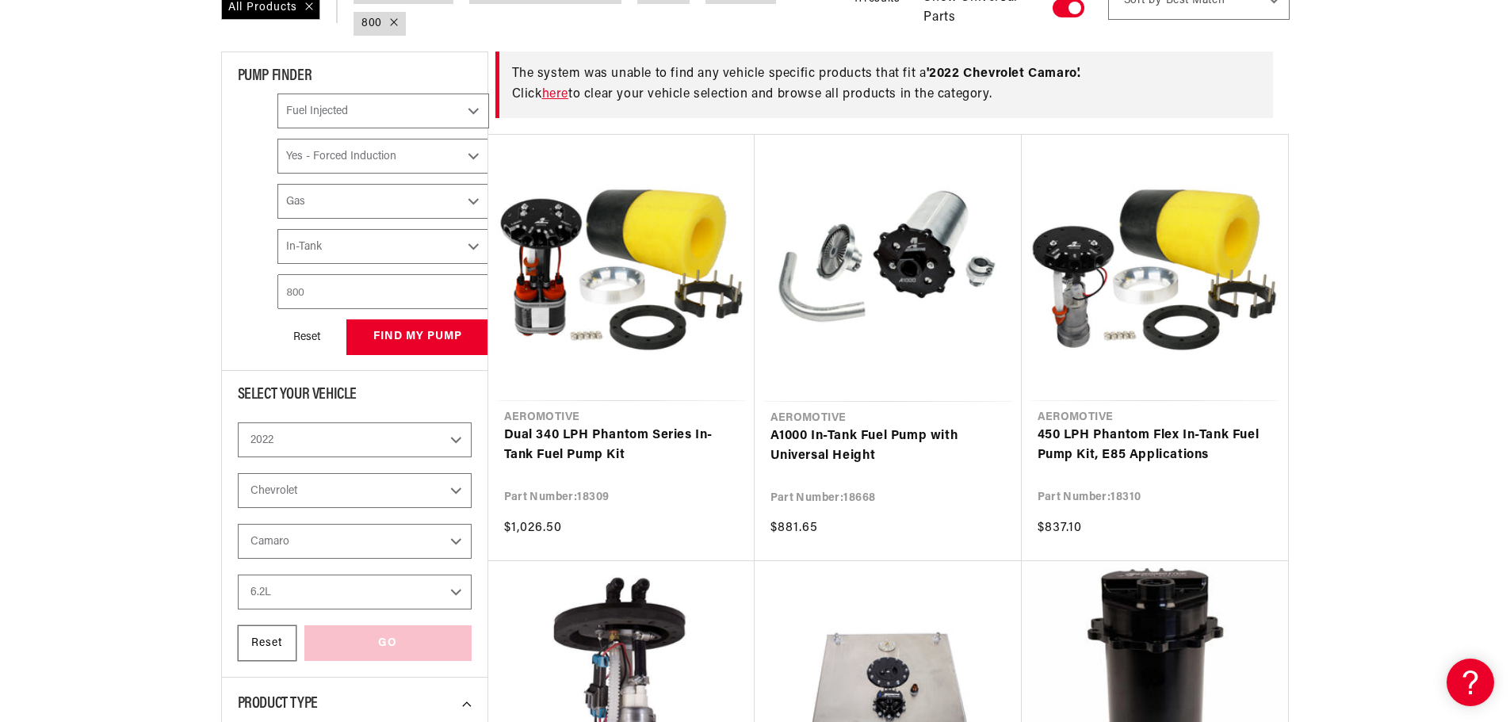
select select "PowerAdder"
select select "Fuel"
select select "Mounting"
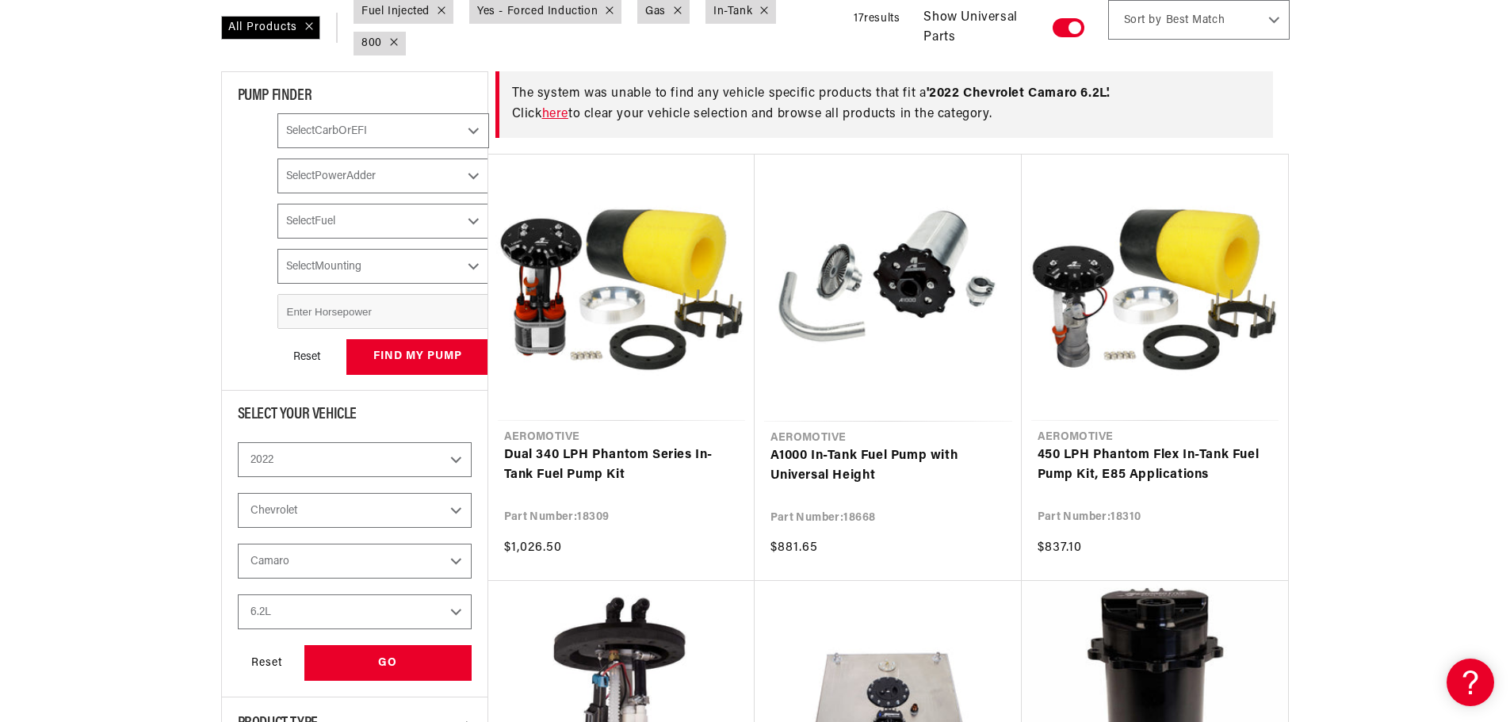
select select "Fuel-Injected"
select select "Yes-Forced-Induction"
select select "Gas"
select select "In-Tank"
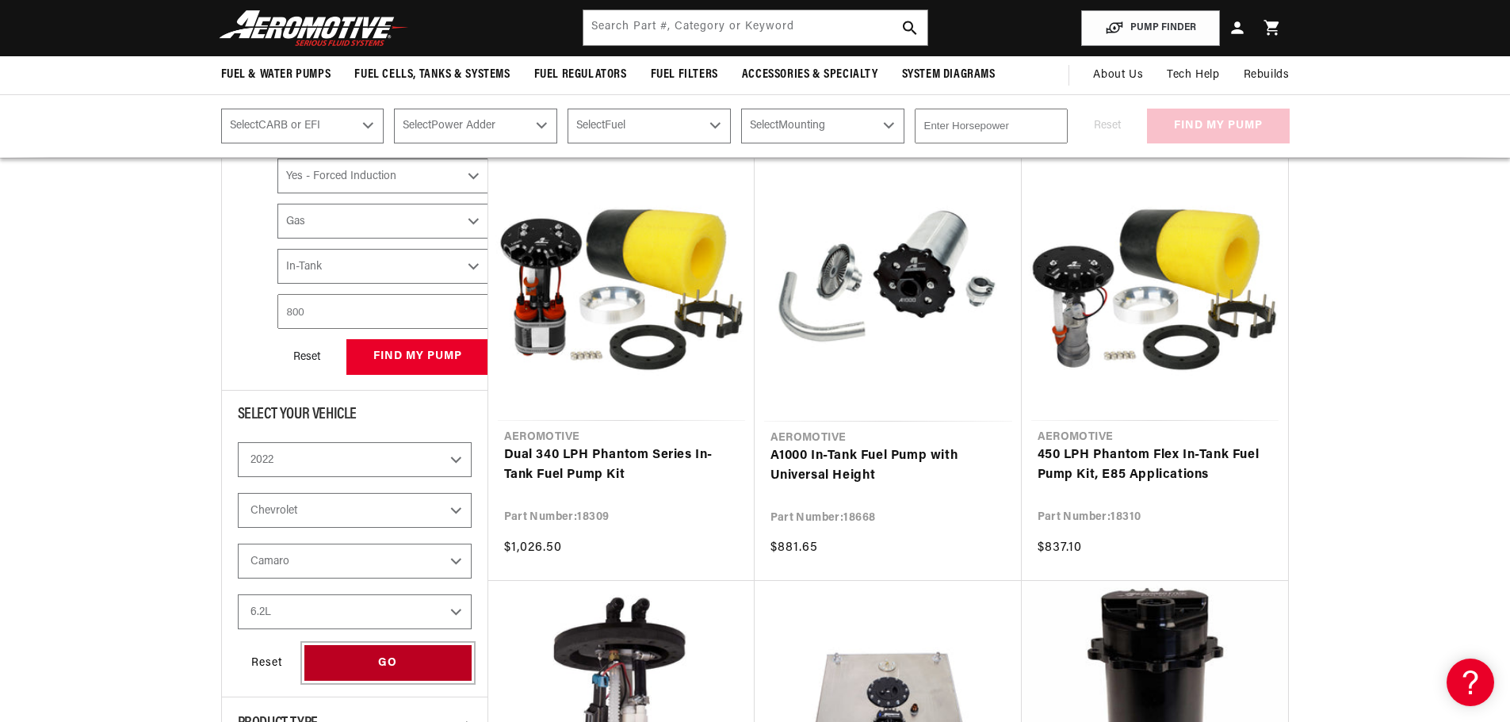
click at [331, 663] on div "GO" at bounding box center [387, 663] width 167 height 36
select select "CarbOrEFI"
select select "PowerAdder"
select select "Fuel"
select select "Mounting"
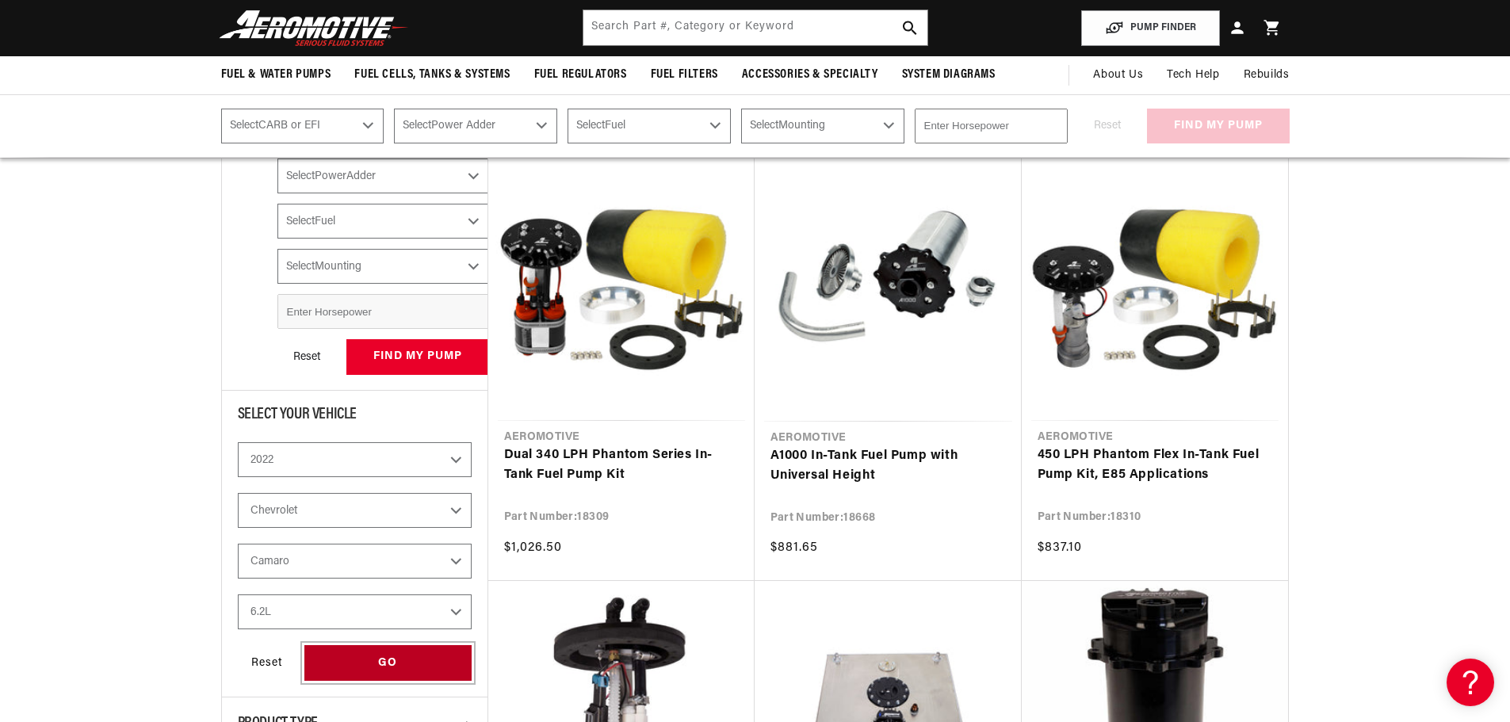
select select "Fuel-Injected"
select select "Yes-Forced-Induction"
select select "Gas"
select select "In-Tank"
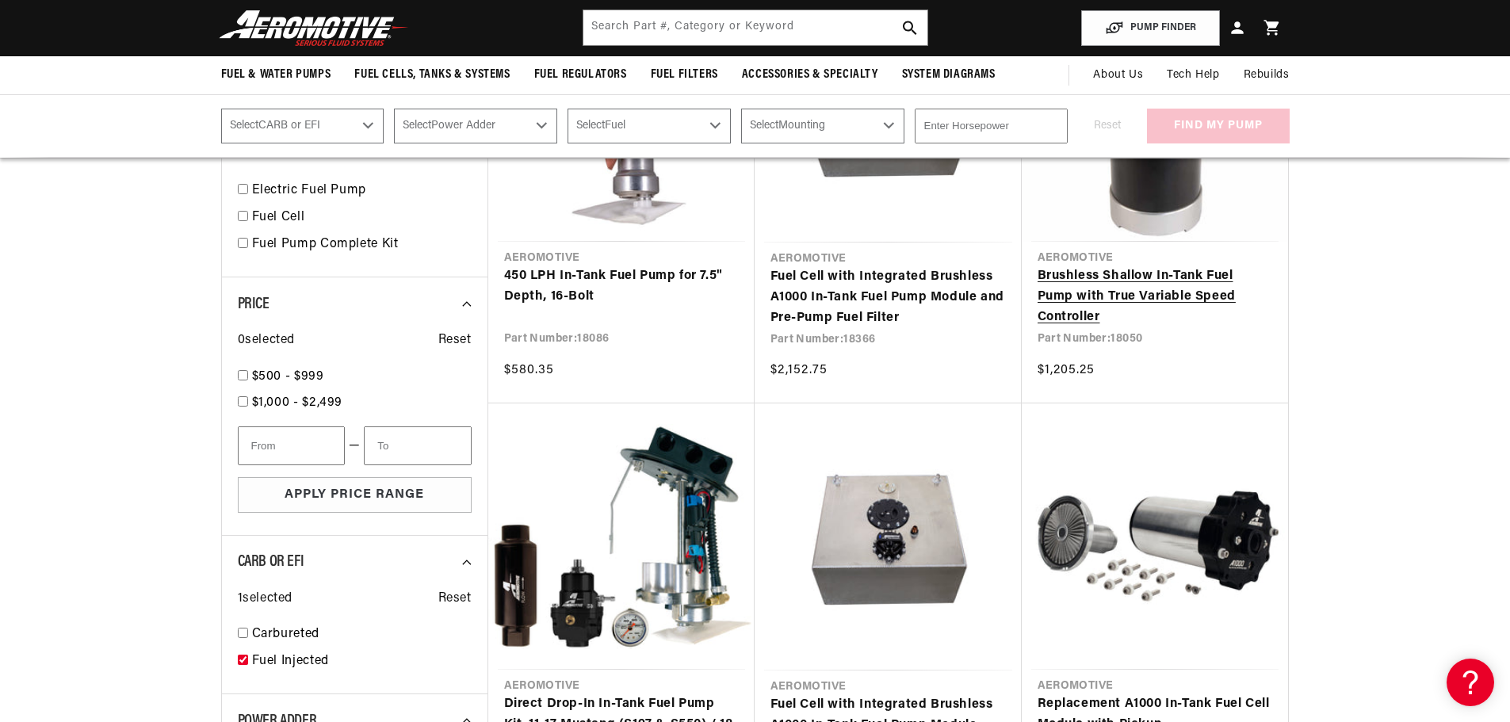
scroll to position [694, 0]
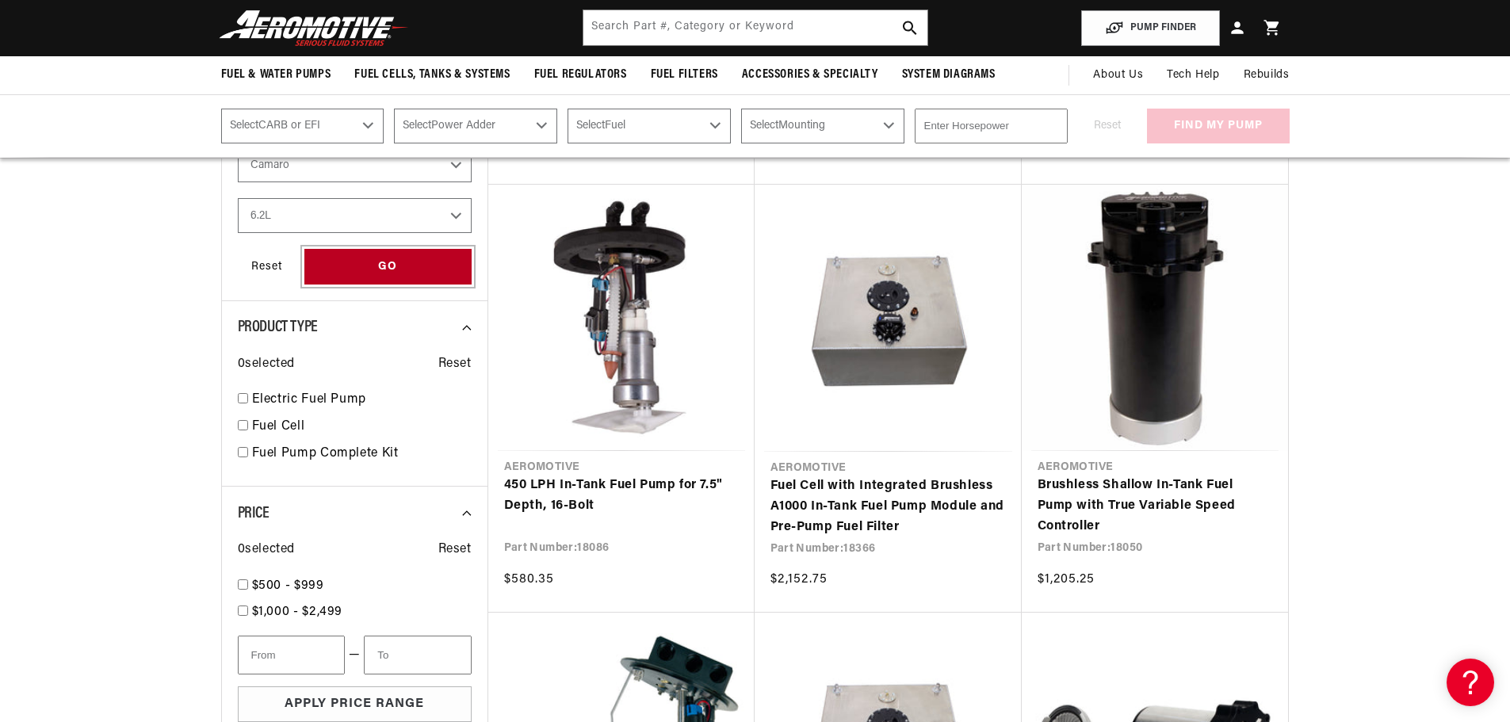
click at [429, 266] on div "GO" at bounding box center [387, 267] width 167 height 36
select select "Fuel-Injected"
select select "Yes-Forced-Induction"
select select "Gas"
select select "In-Tank"
